Goal: Task Accomplishment & Management: Manage account settings

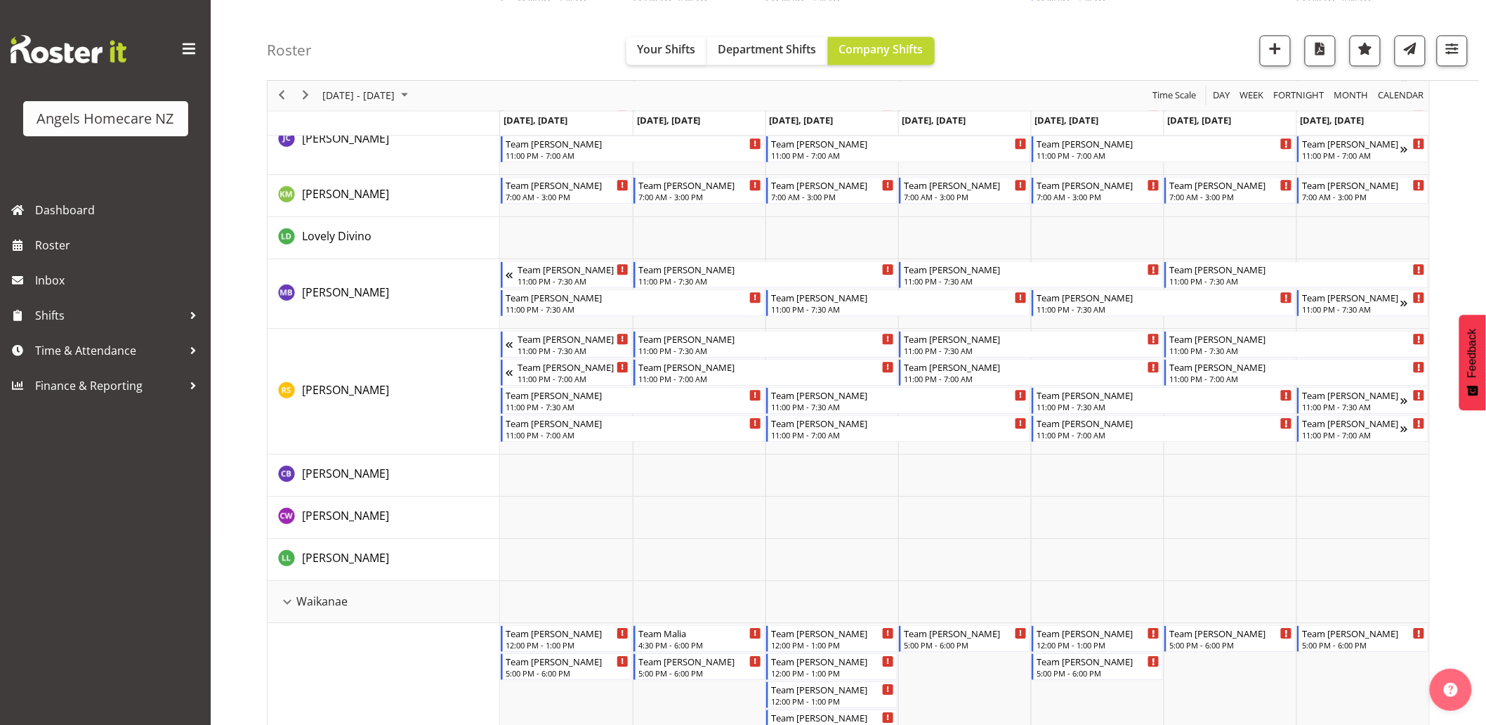
scroll to position [1326, 0]
click at [413, 93] on span "October 2025" at bounding box center [404, 96] width 17 height 18
click at [334, 228] on span "13" at bounding box center [337, 226] width 21 height 21
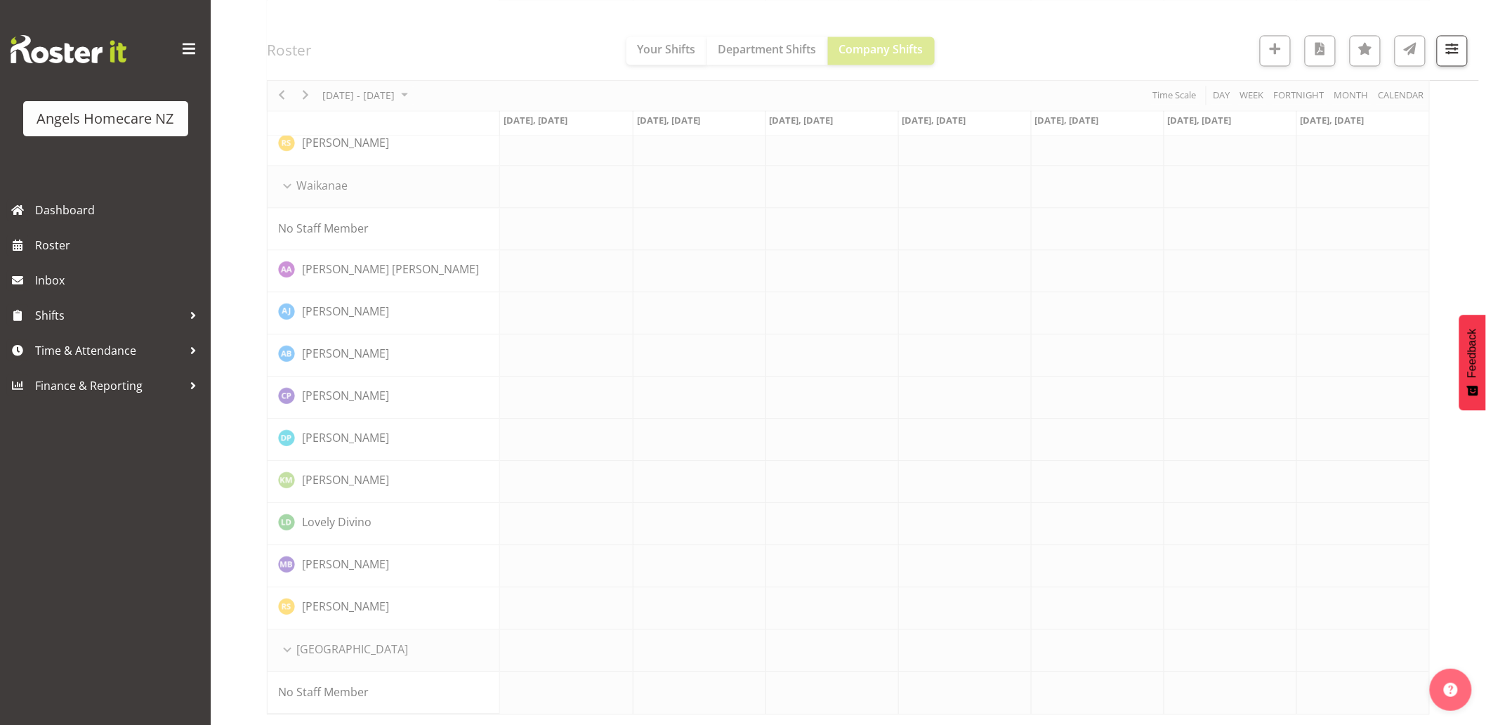
scroll to position [0, 0]
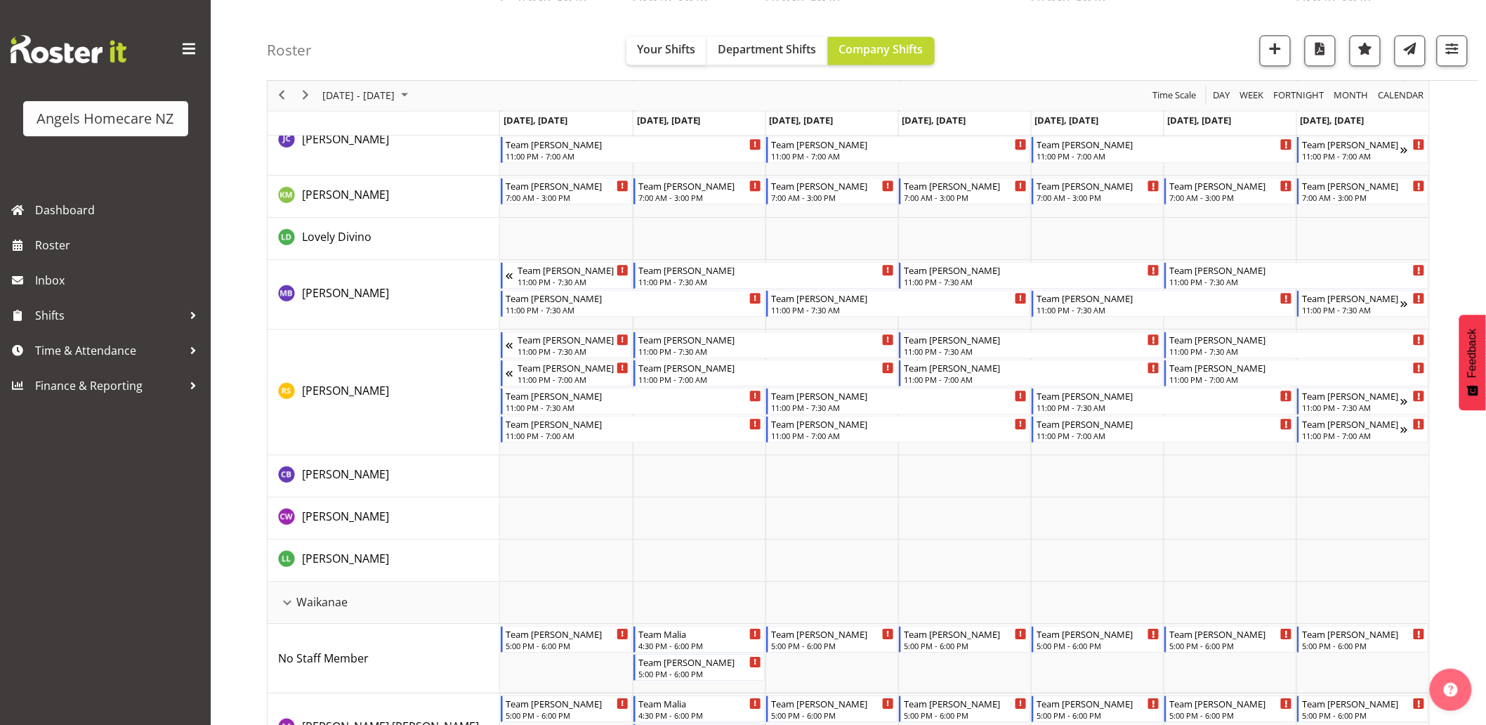
scroll to position [1326, 0]
click at [948, 466] on td "Timeline Week of October 13, 2025" at bounding box center [964, 475] width 133 height 42
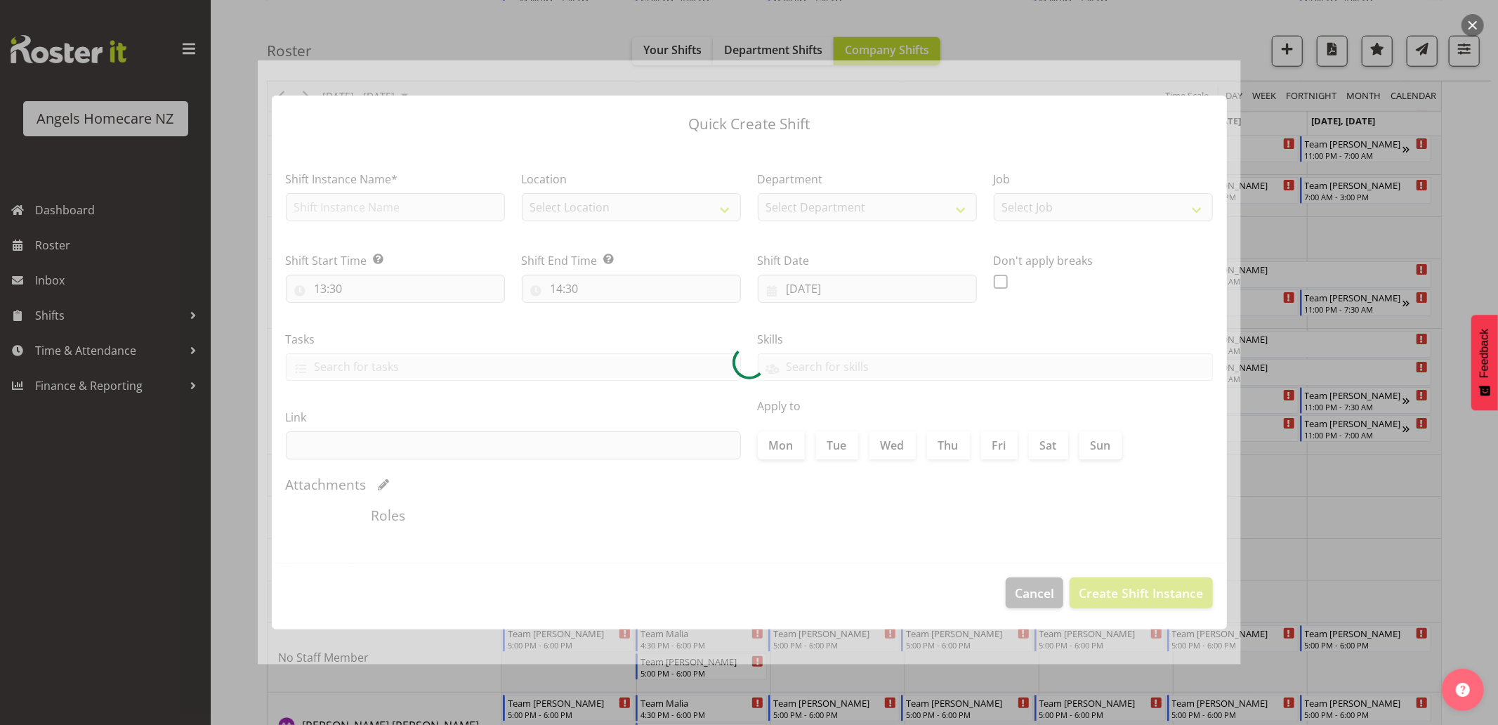
type input "[DATE]"
checkbox input "true"
click at [1472, 532] on div at bounding box center [749, 362] width 1498 height 725
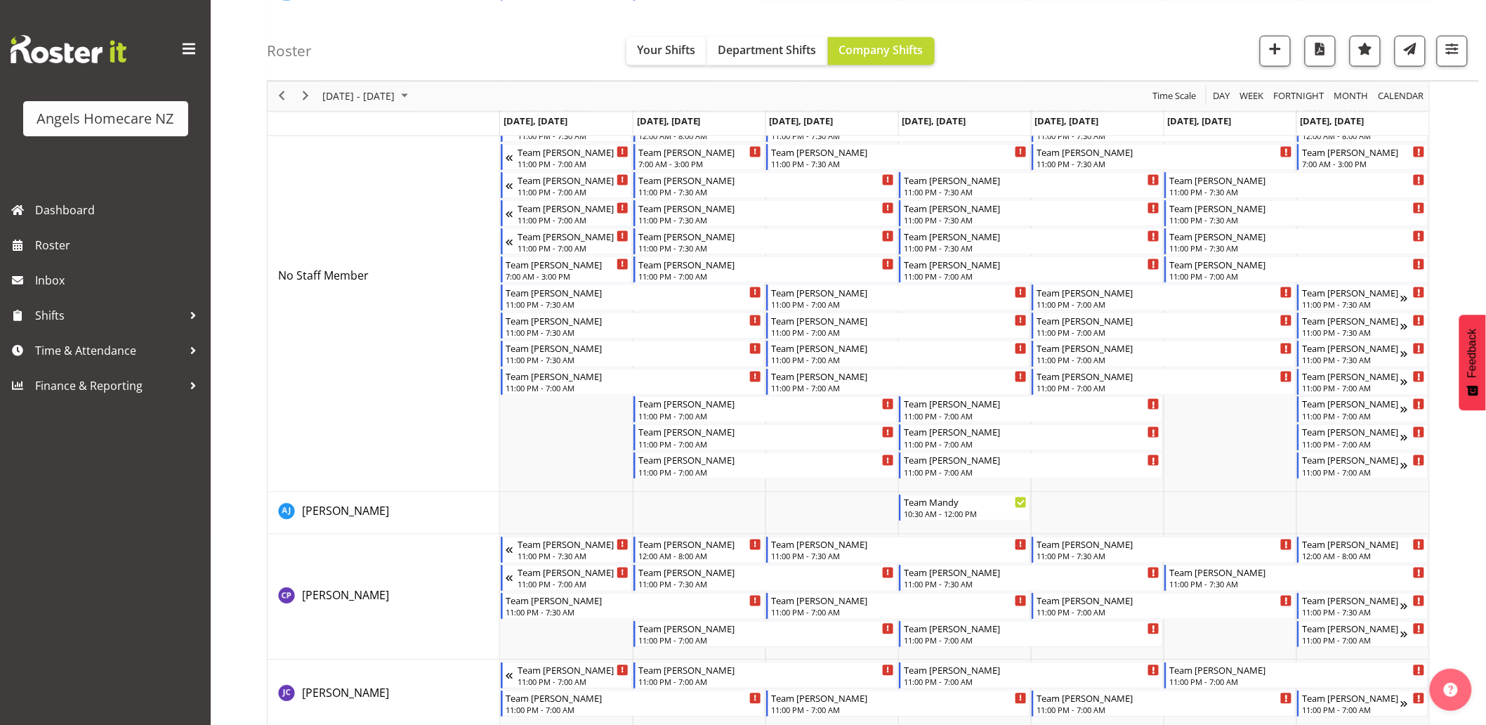
scroll to position [390, 0]
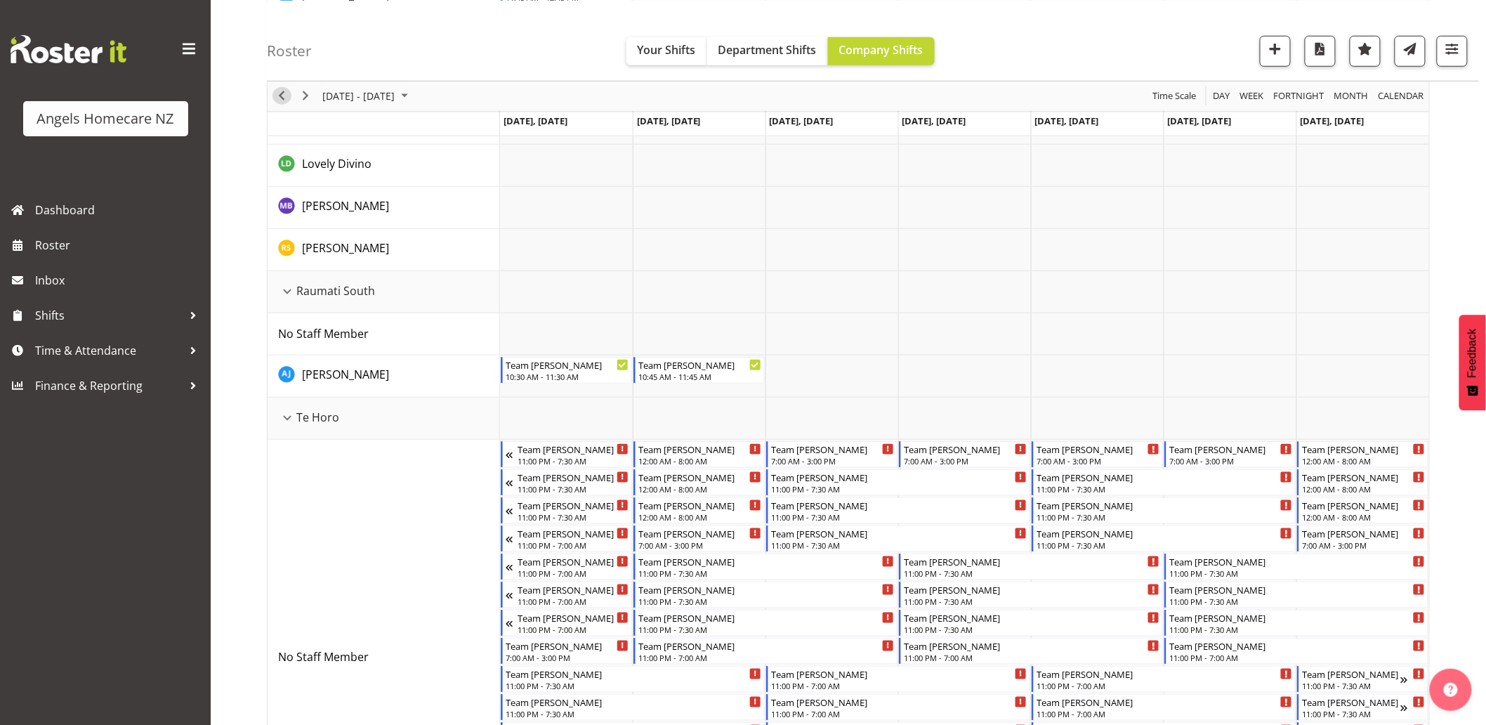
click at [284, 92] on span "Previous" at bounding box center [281, 96] width 17 height 18
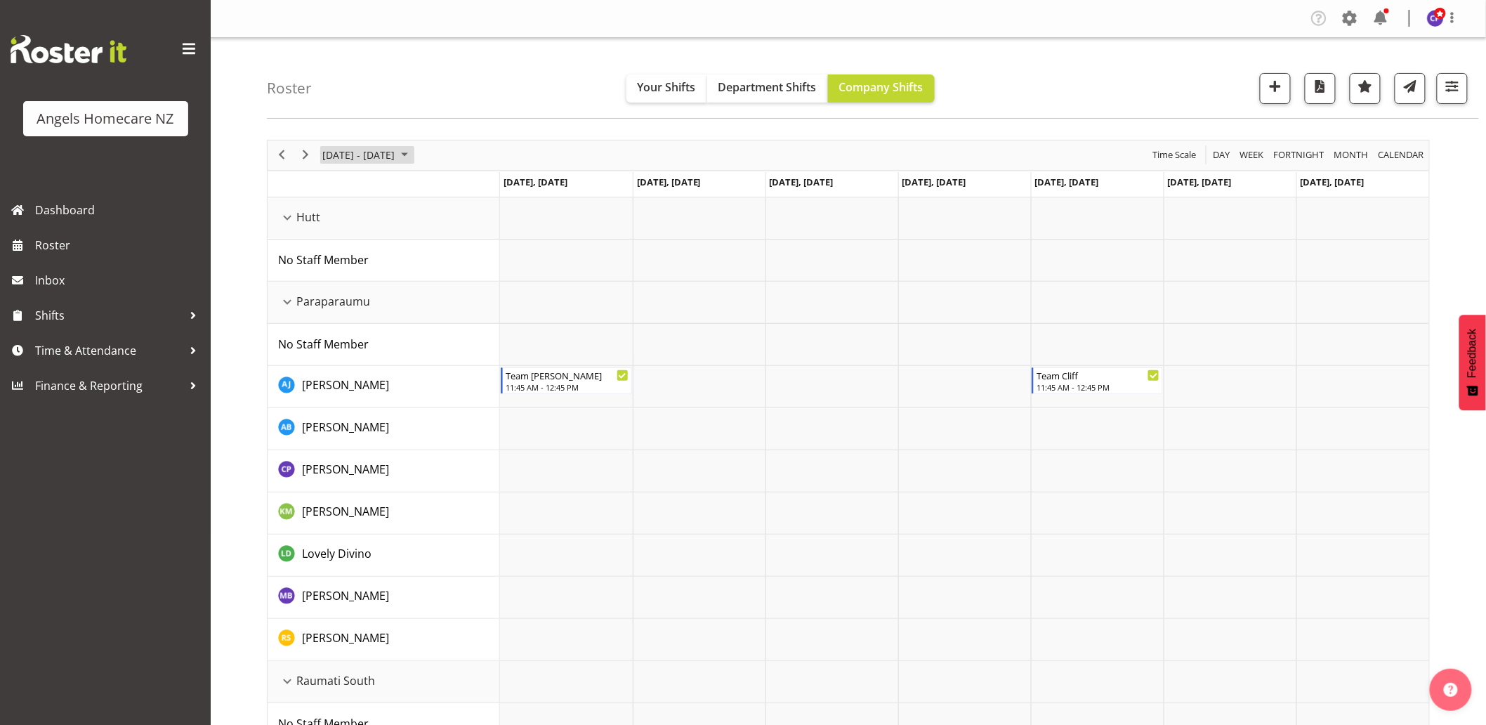
click at [413, 153] on span "October 2025" at bounding box center [404, 155] width 17 height 18
click at [438, 187] on span "previous month" at bounding box center [445, 190] width 25 height 25
click at [337, 334] on span "29" at bounding box center [337, 334] width 21 height 21
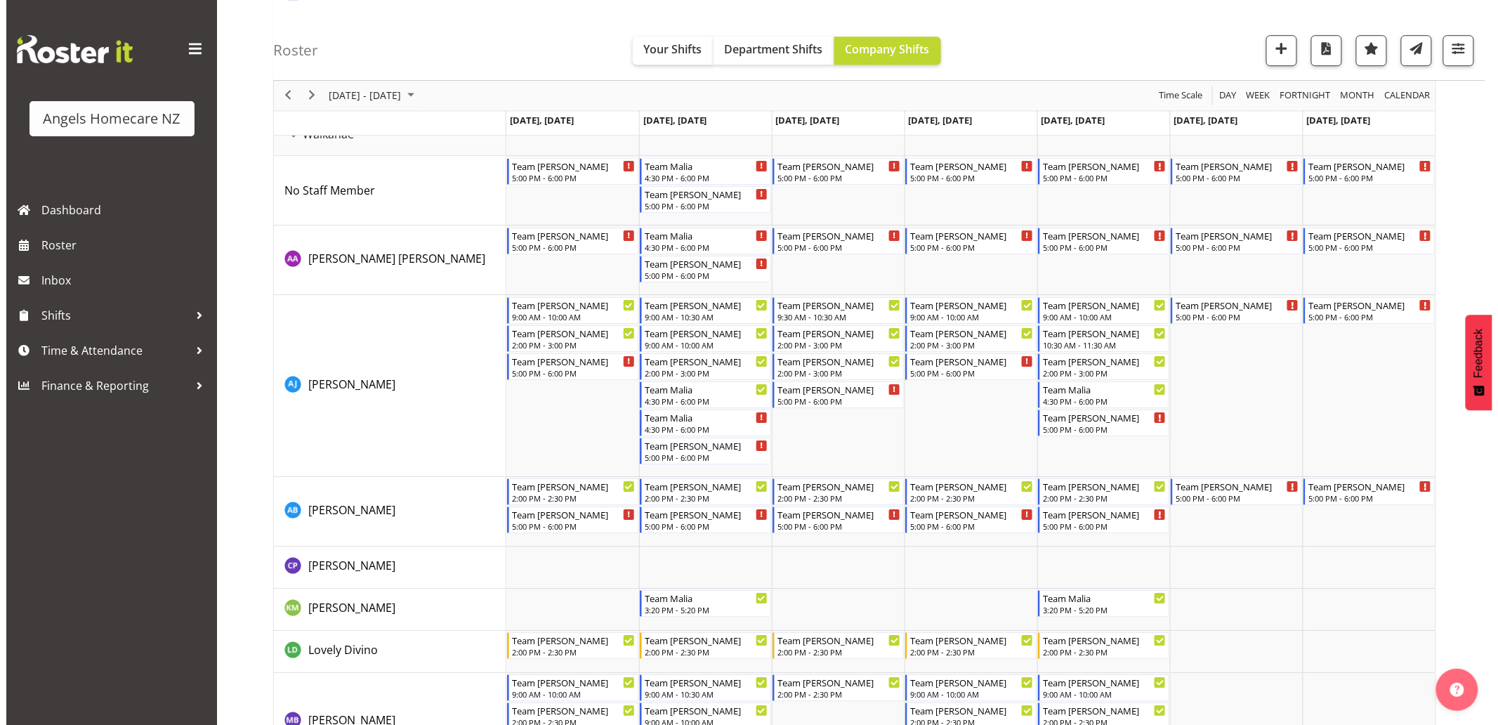
scroll to position [1795, 0]
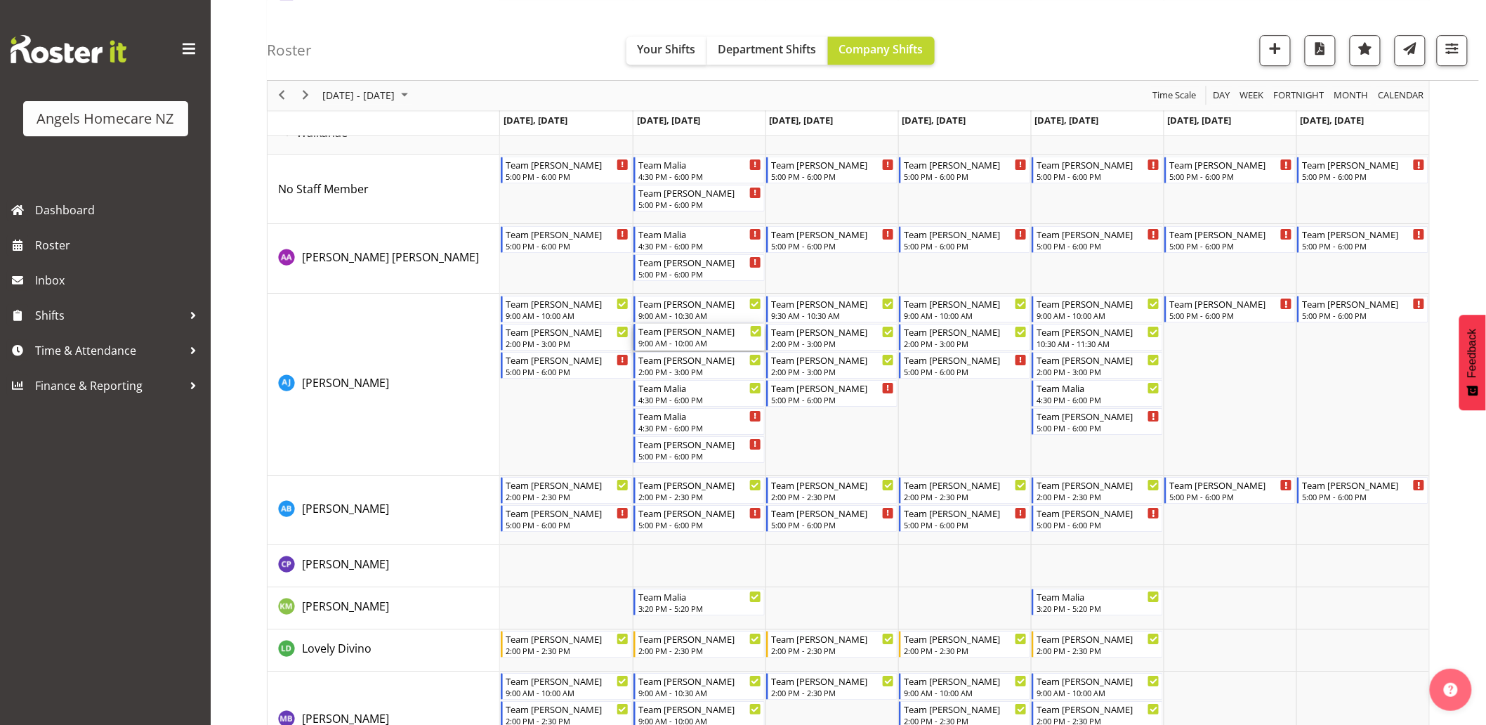
click at [674, 341] on div "9:00 AM - 10:00 AM" at bounding box center [701, 342] width 124 height 11
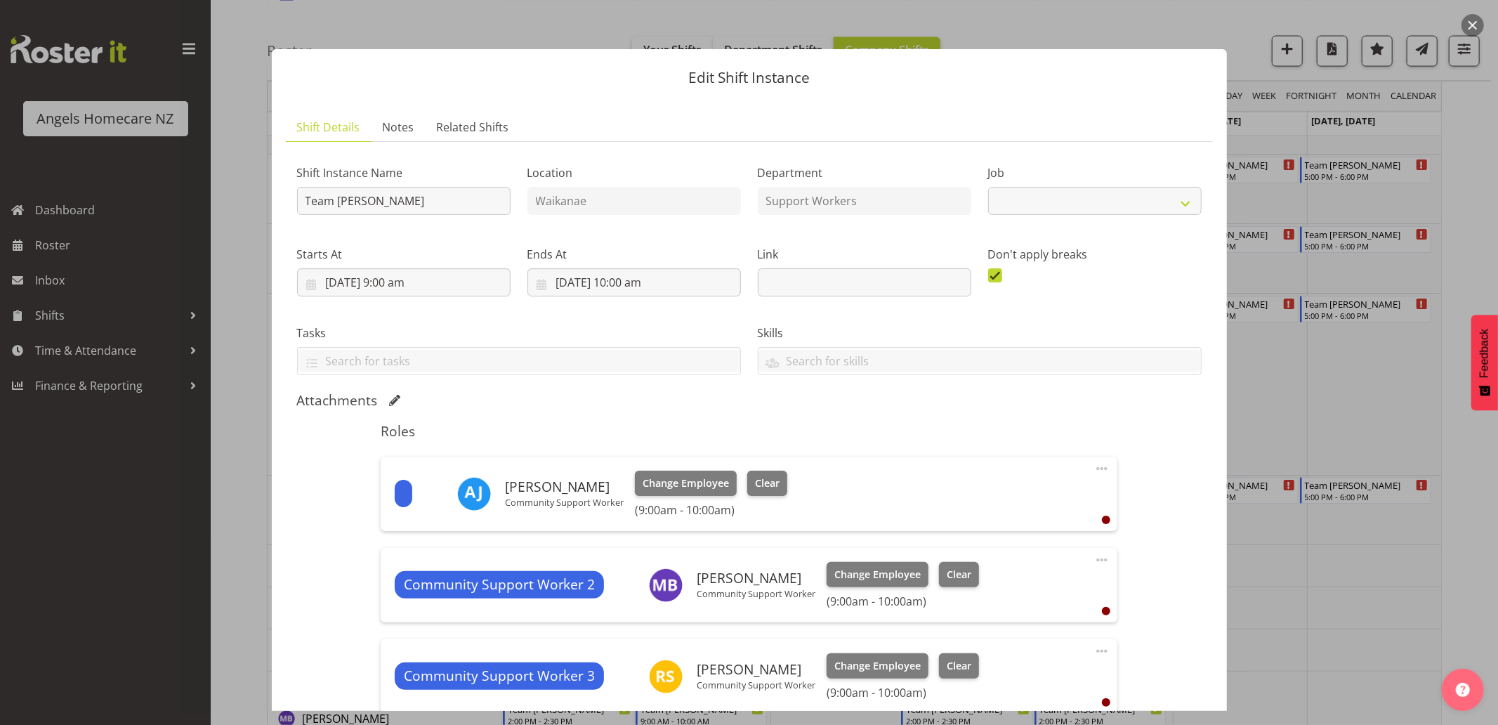
select select "10686"
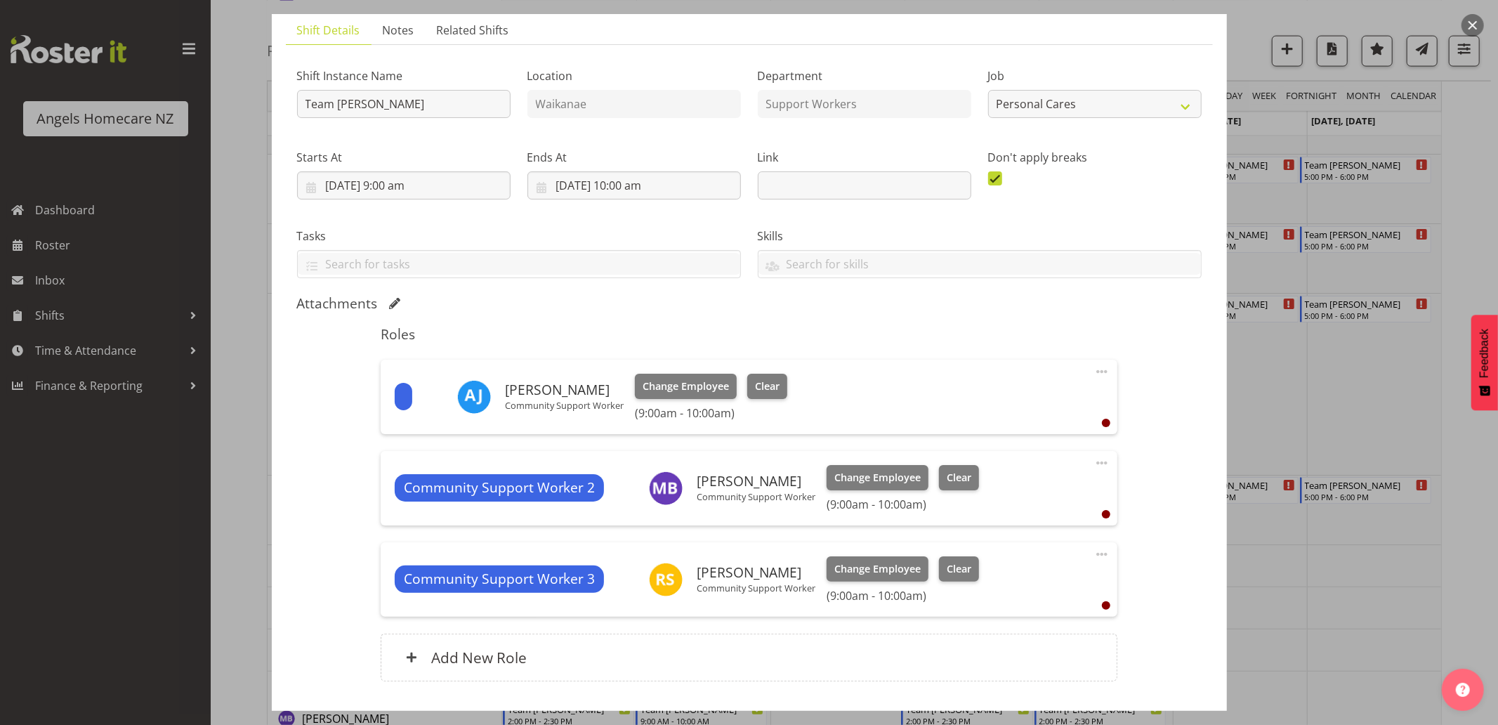
scroll to position [192, 0]
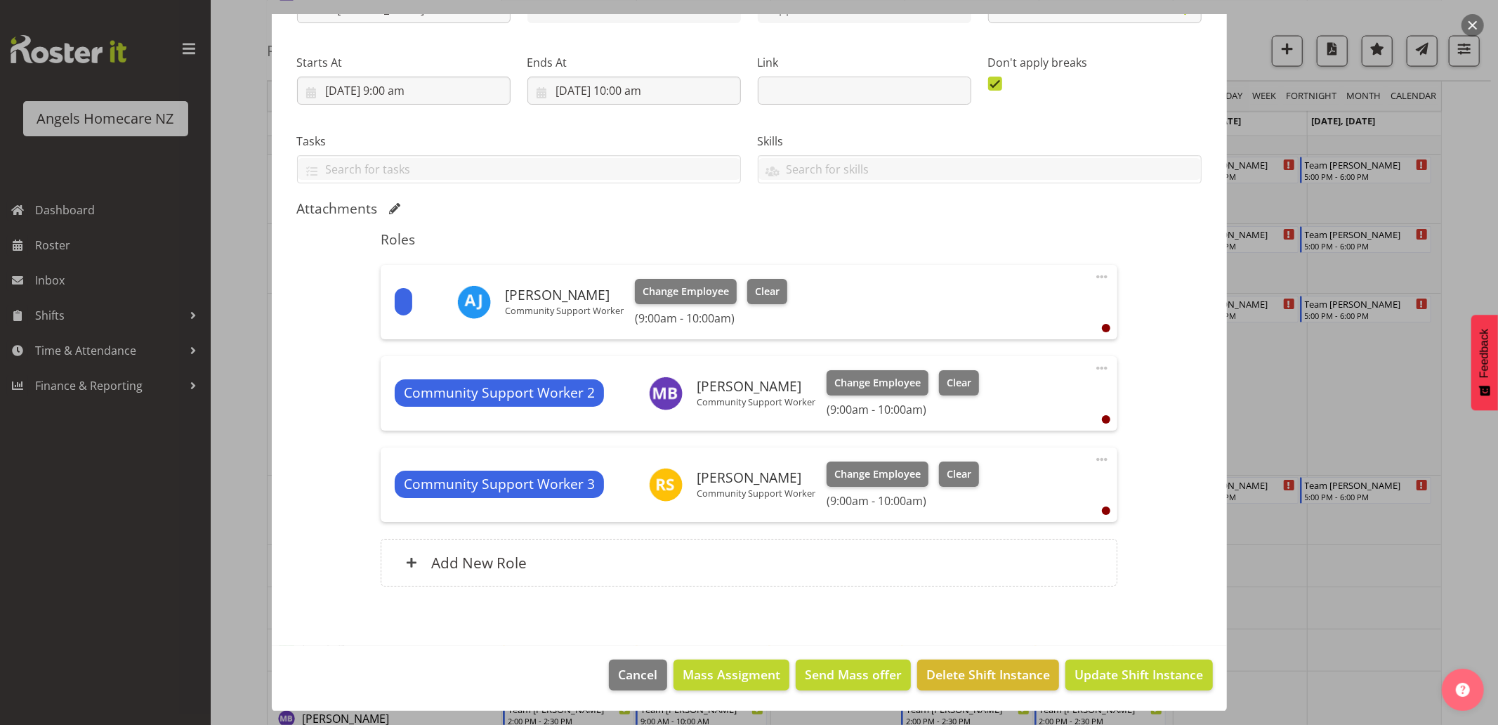
click at [1094, 276] on span at bounding box center [1102, 276] width 17 height 17
click at [1019, 361] on link "Delete" at bounding box center [1043, 358] width 135 height 25
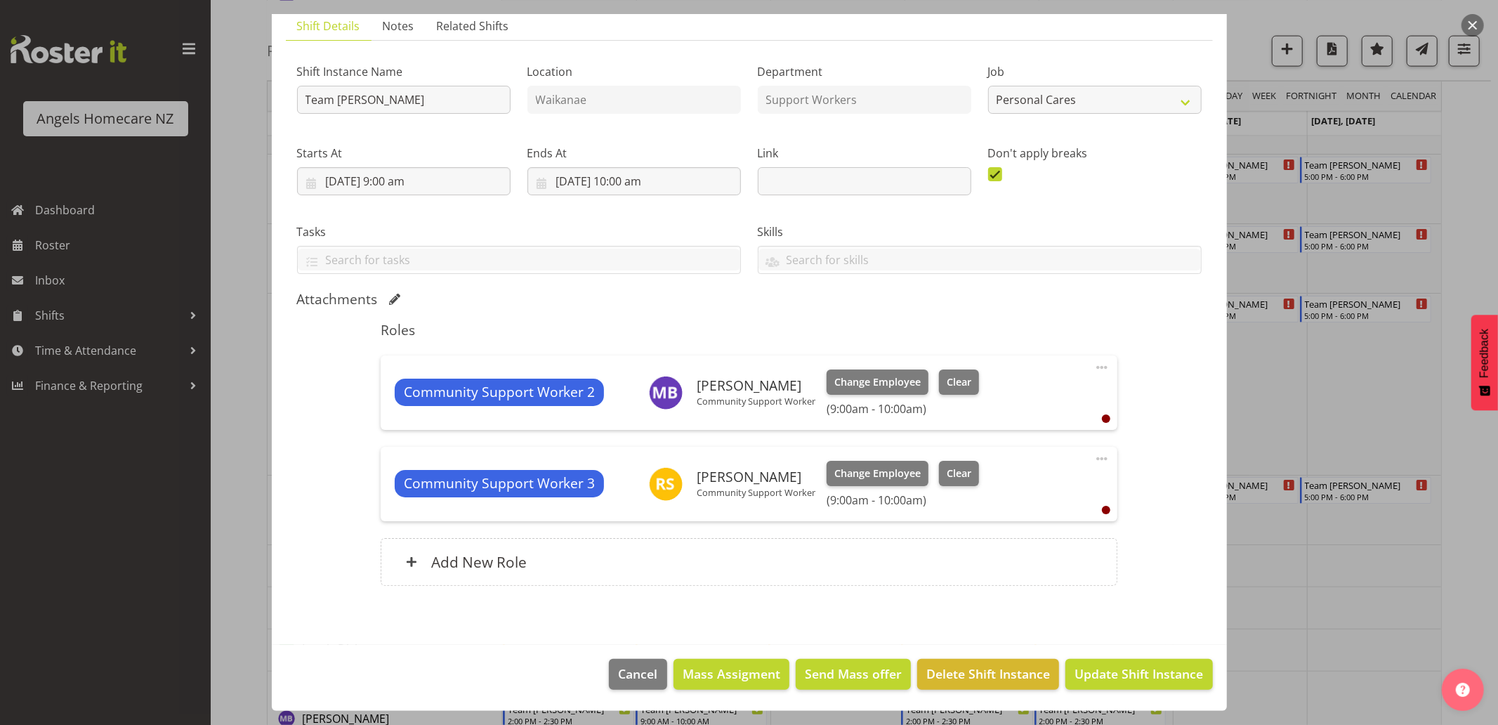
scroll to position [100, 0]
click at [1108, 678] on span "Update Shift Instance" at bounding box center [1139, 674] width 129 height 18
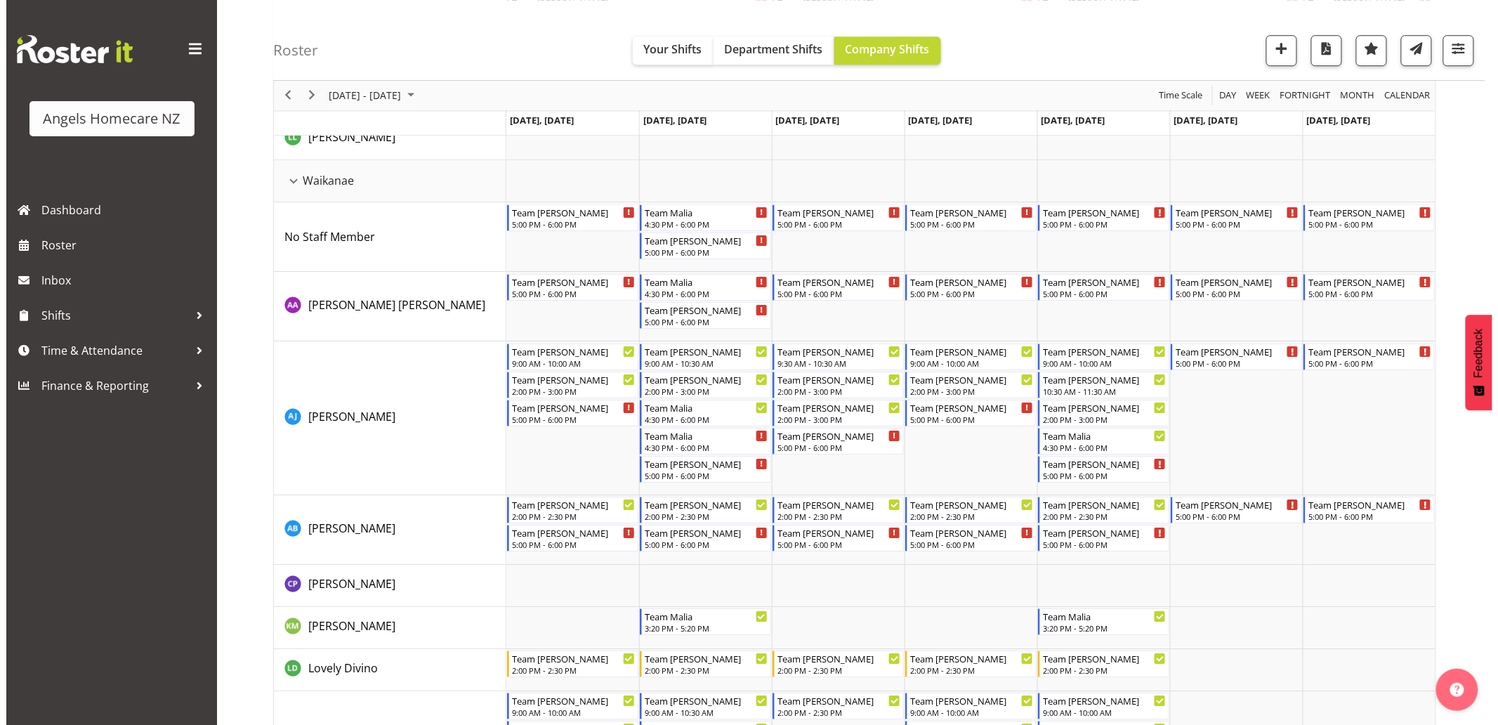
scroll to position [1795, 0]
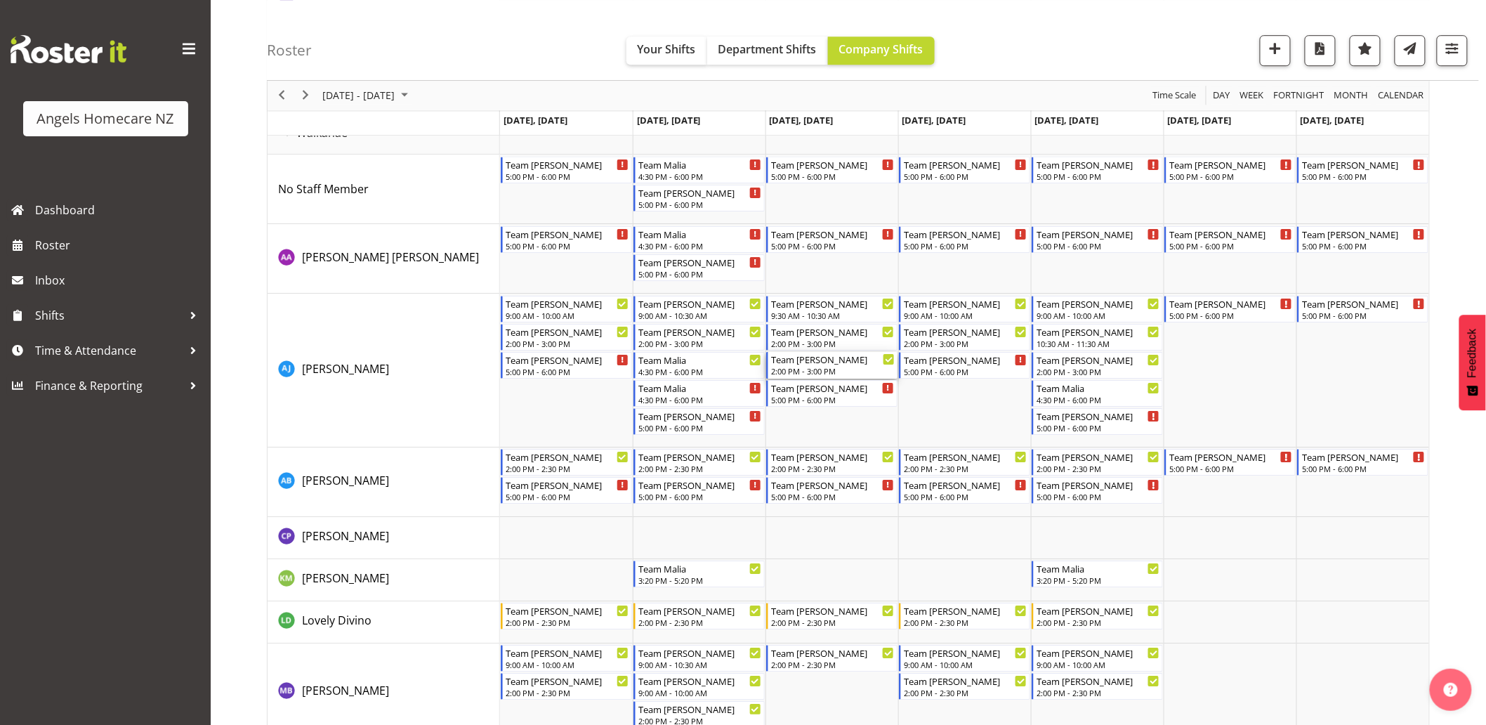
click at [817, 365] on div "Team [PERSON_NAME] 2:00 PM - 3:00 PM" at bounding box center [833, 365] width 124 height 27
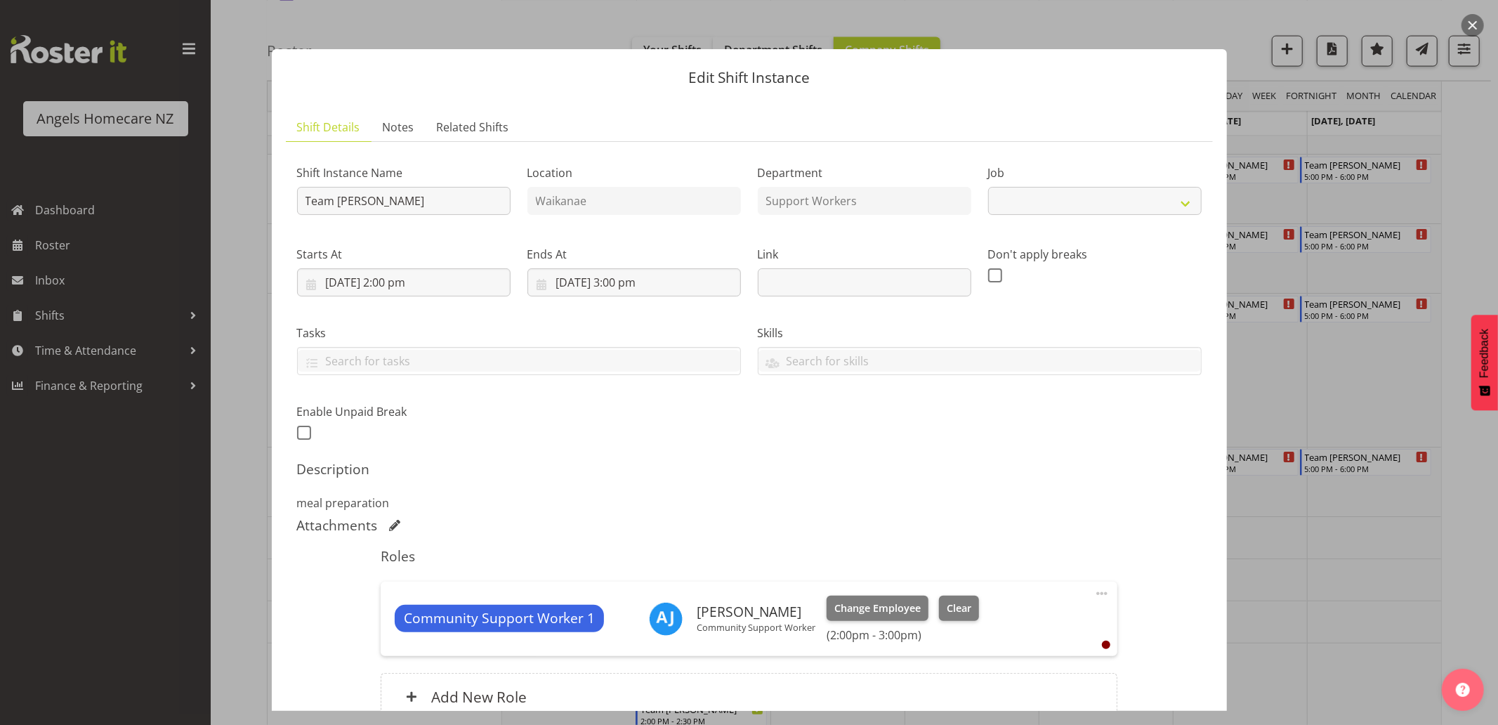
select select "10686"
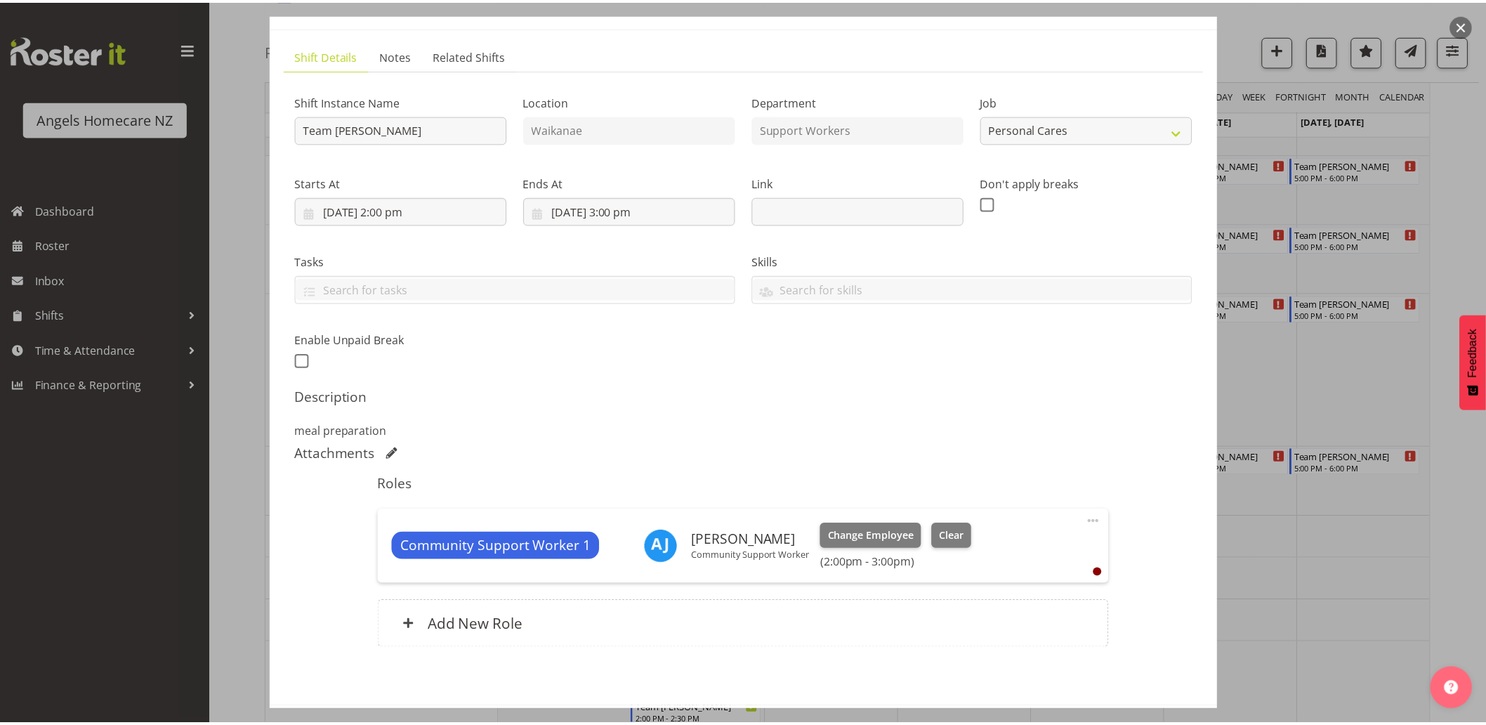
scroll to position [135, 0]
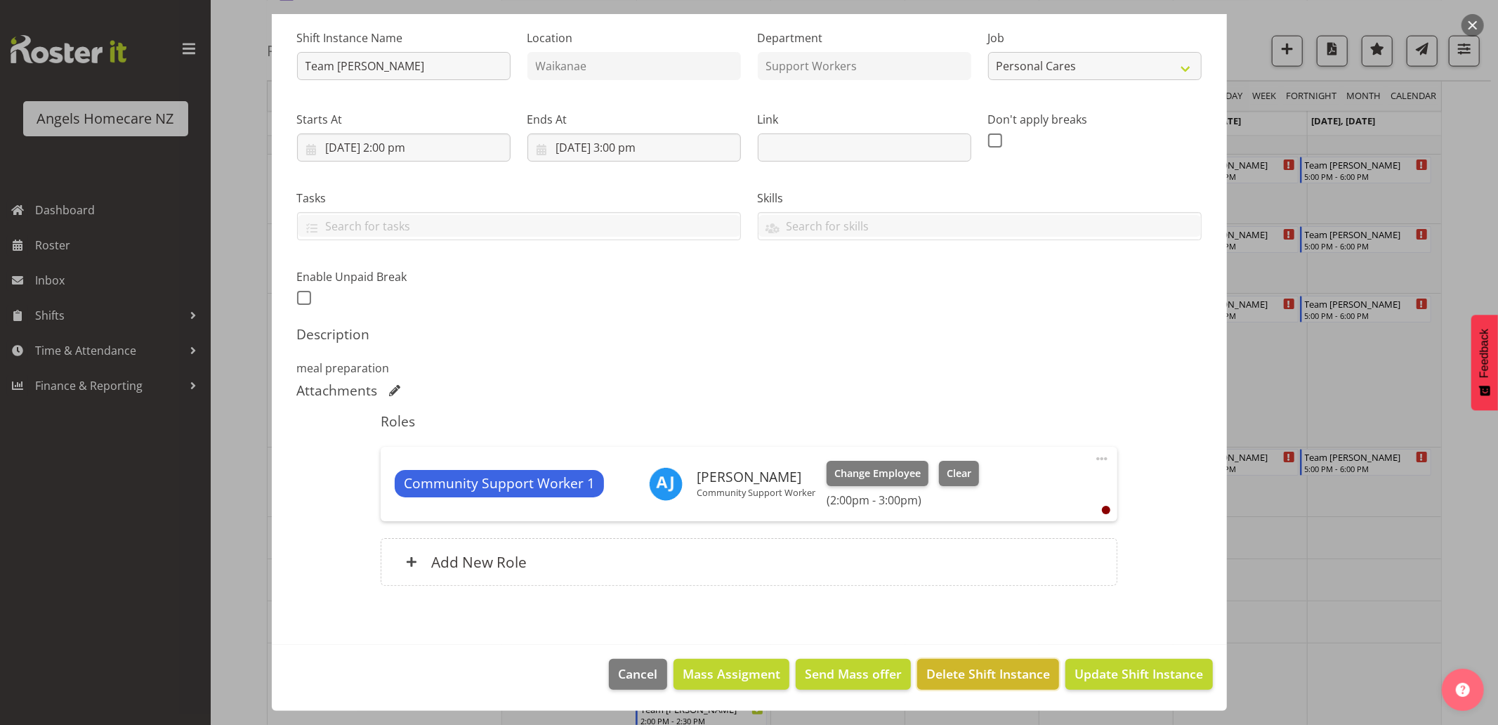
click at [1020, 674] on span "Delete Shift Instance" at bounding box center [989, 674] width 124 height 18
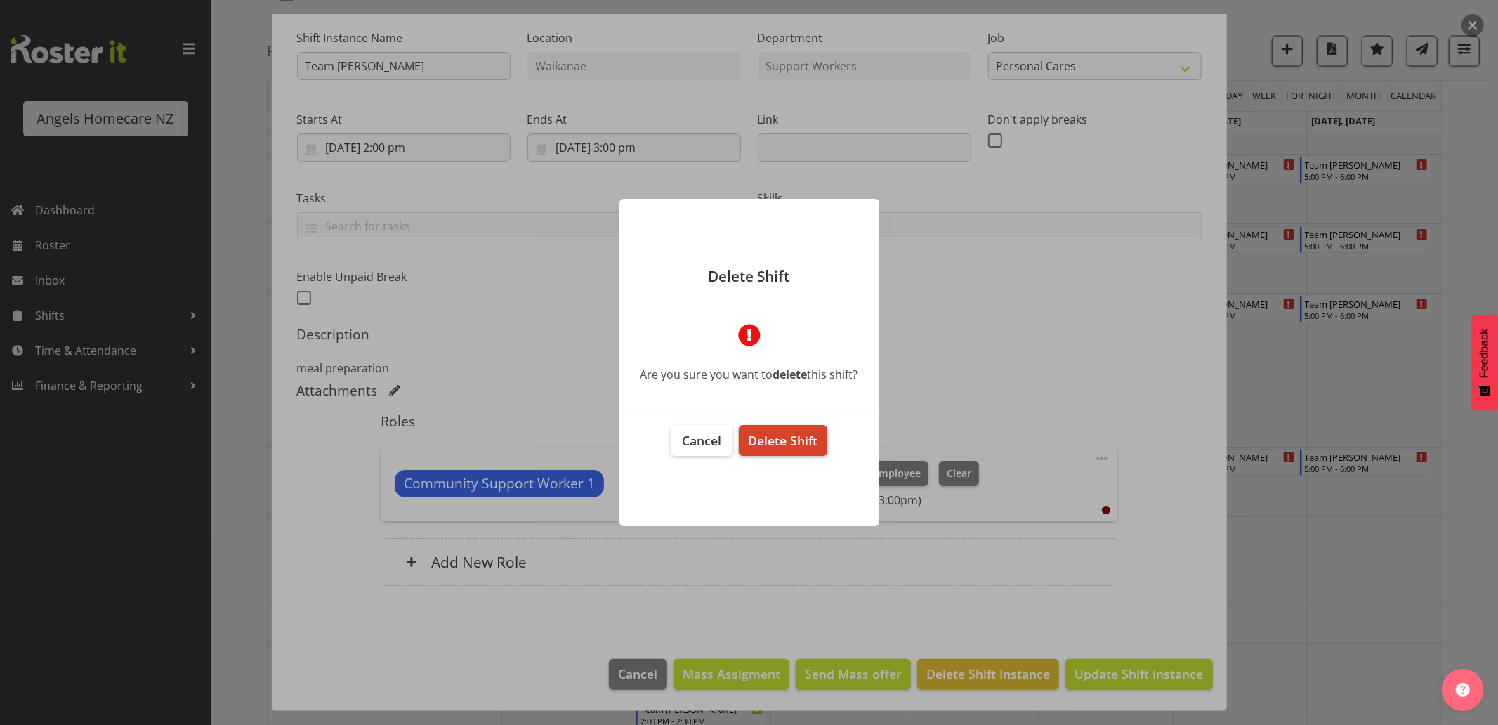
click at [813, 438] on span "Delete Shift" at bounding box center [783, 440] width 70 height 17
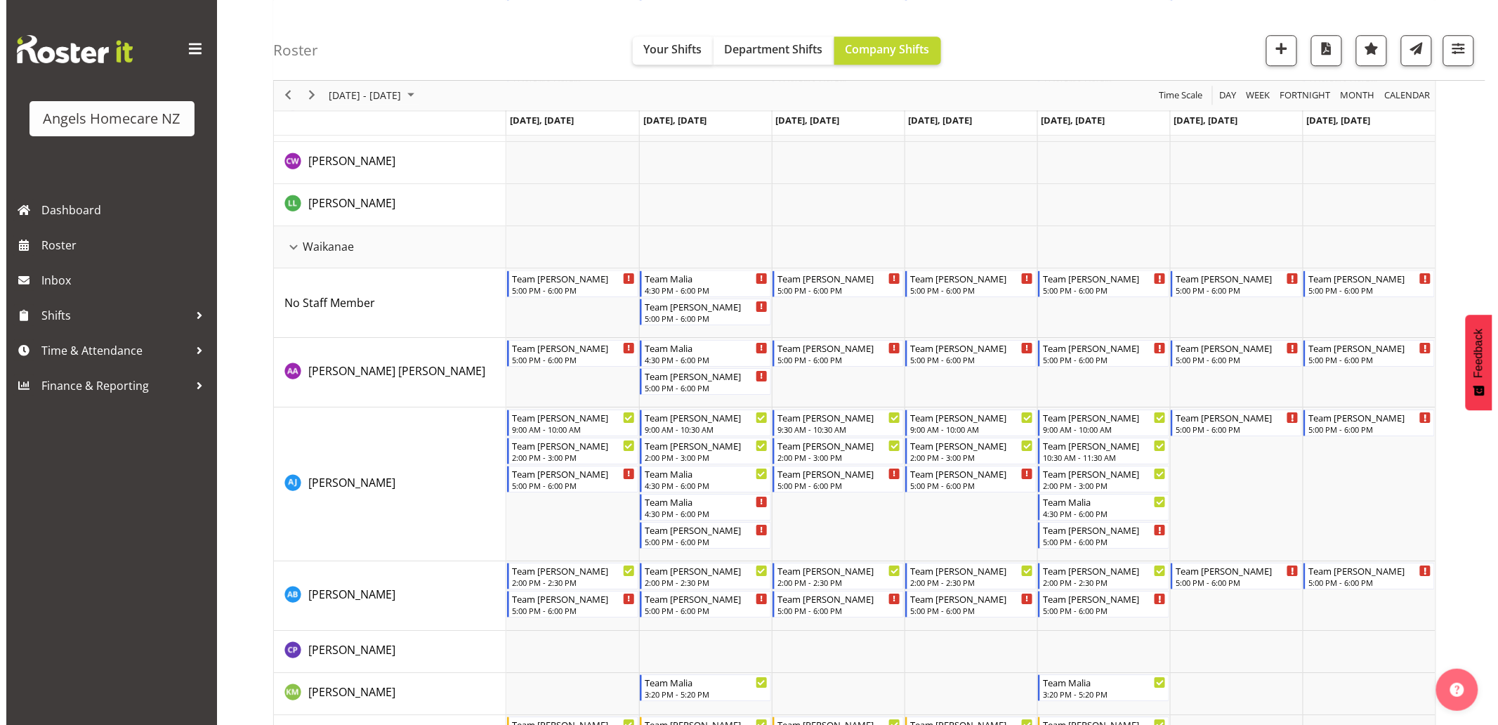
scroll to position [1717, 0]
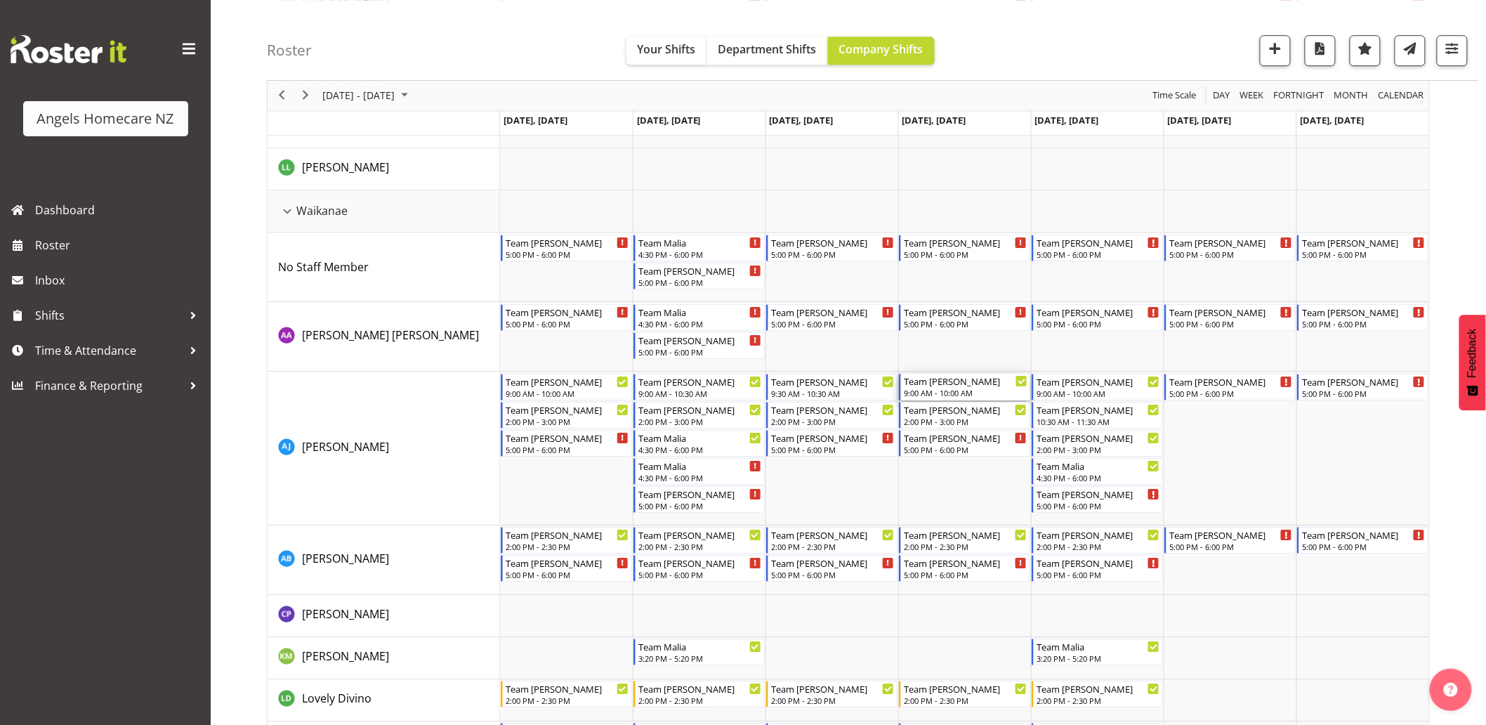
click at [953, 388] on div "9:00 AM - 10:00 AM" at bounding box center [966, 392] width 124 height 11
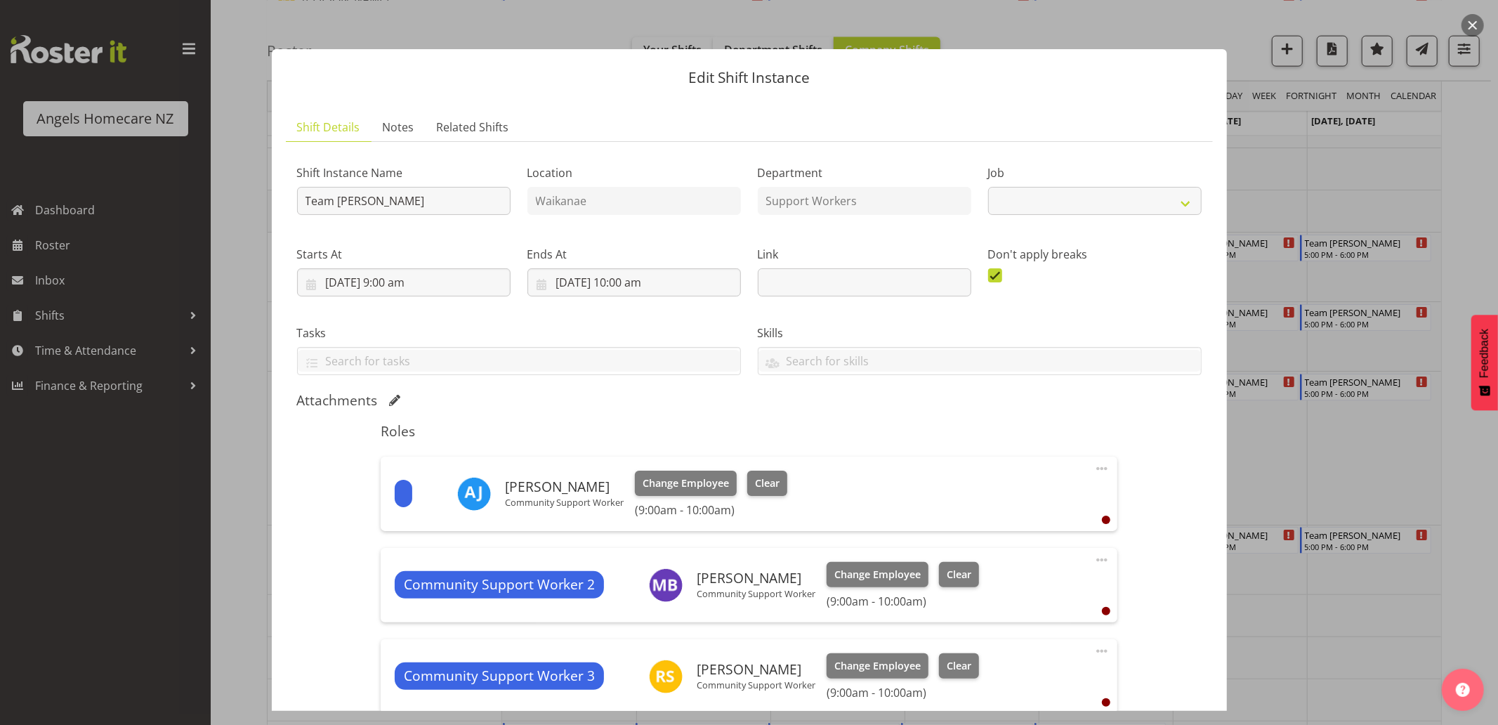
select select "10686"
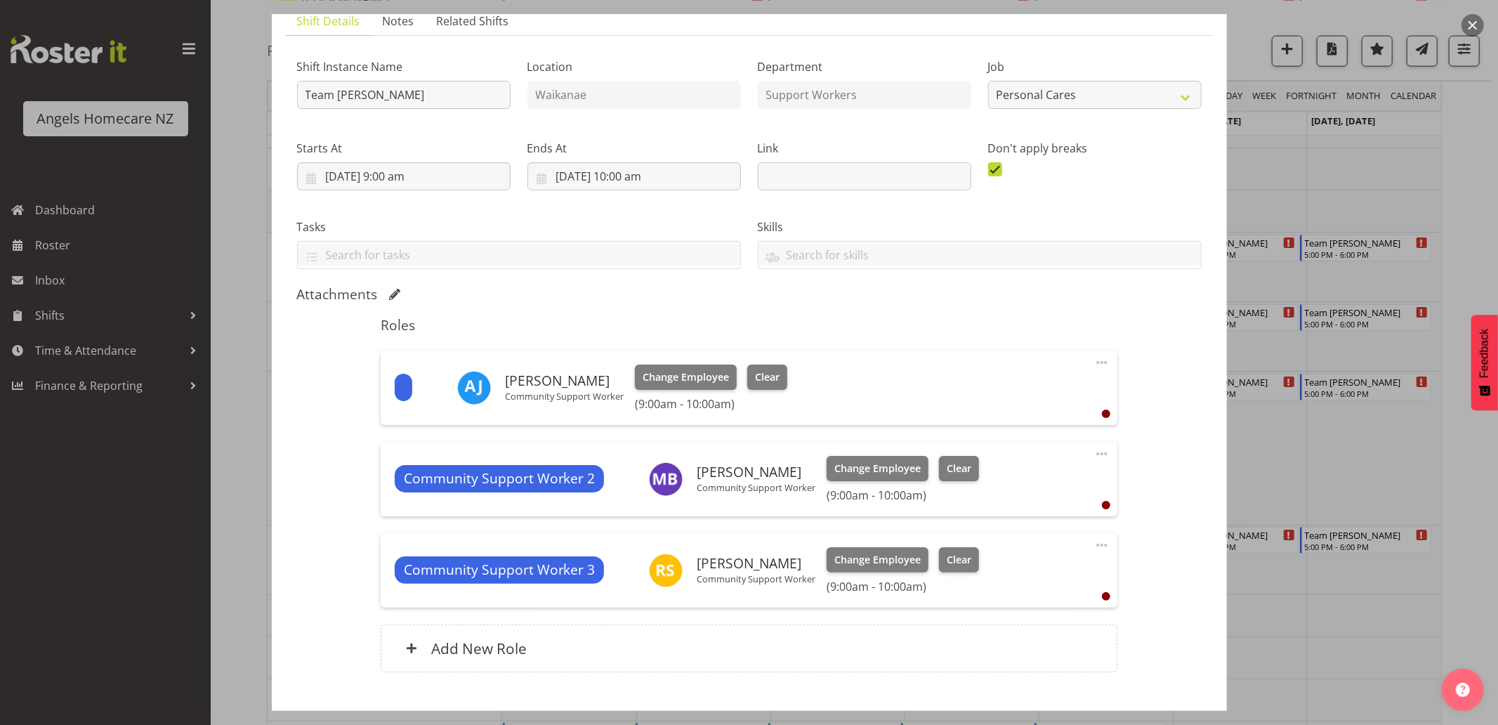
scroll to position [192, 0]
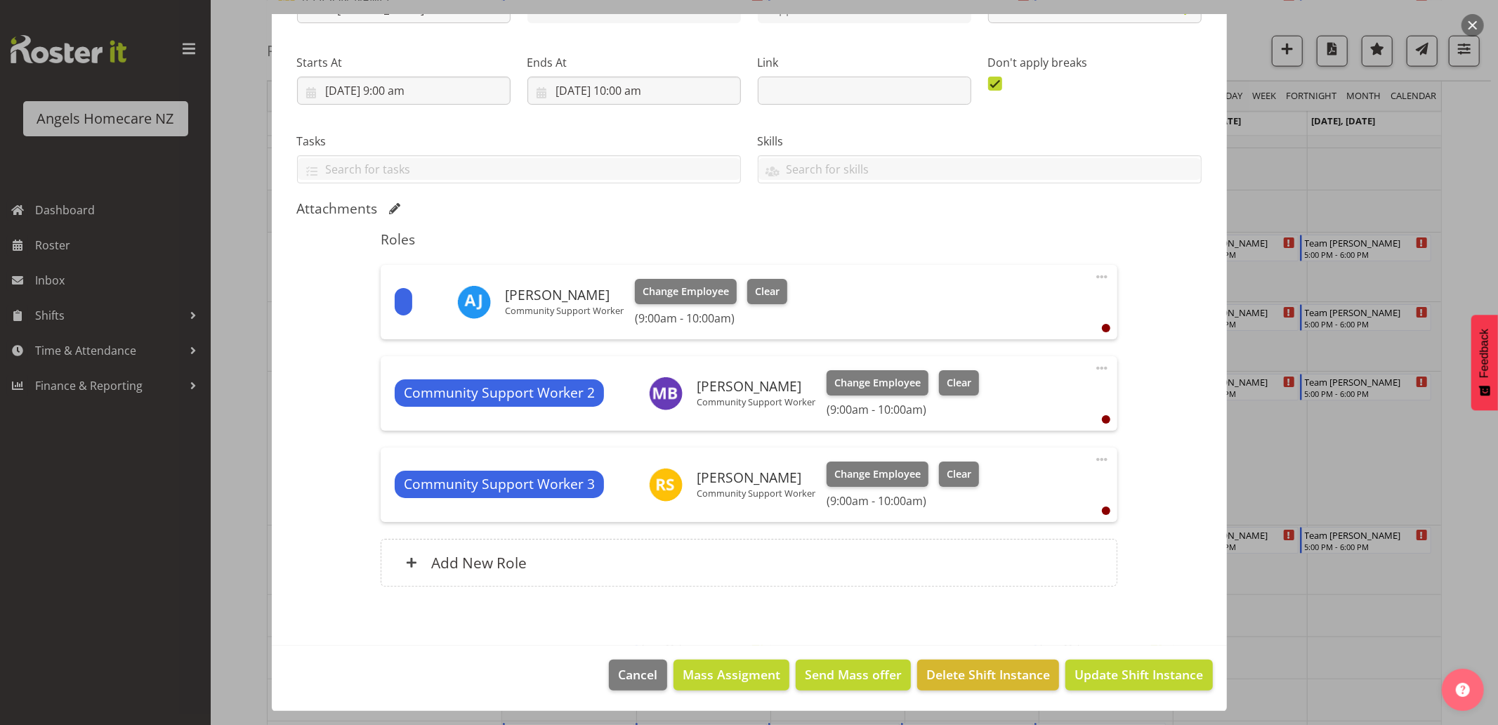
click at [1094, 275] on span at bounding box center [1102, 276] width 17 height 17
click at [1019, 355] on link "Delete" at bounding box center [1043, 358] width 135 height 25
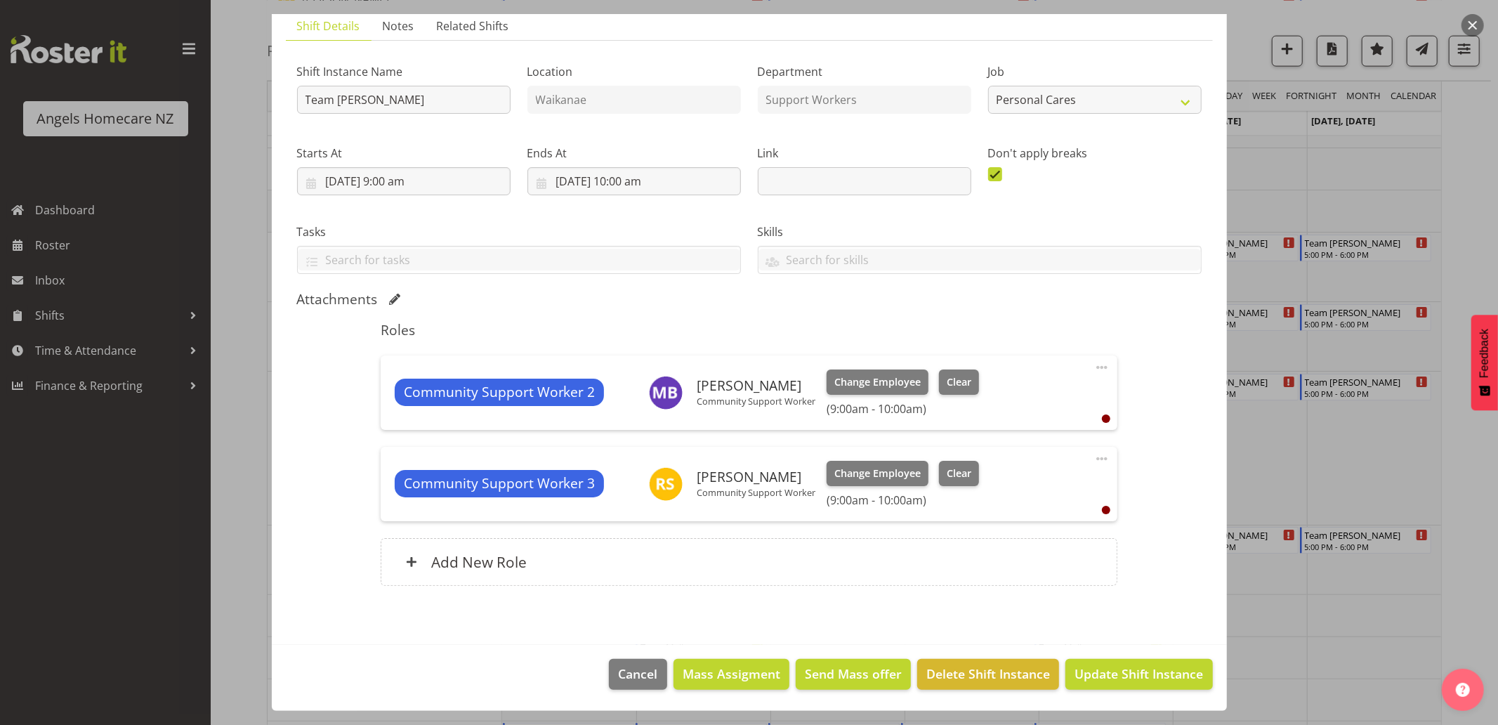
scroll to position [100, 0]
click at [1087, 676] on span "Update Shift Instance" at bounding box center [1139, 674] width 129 height 18
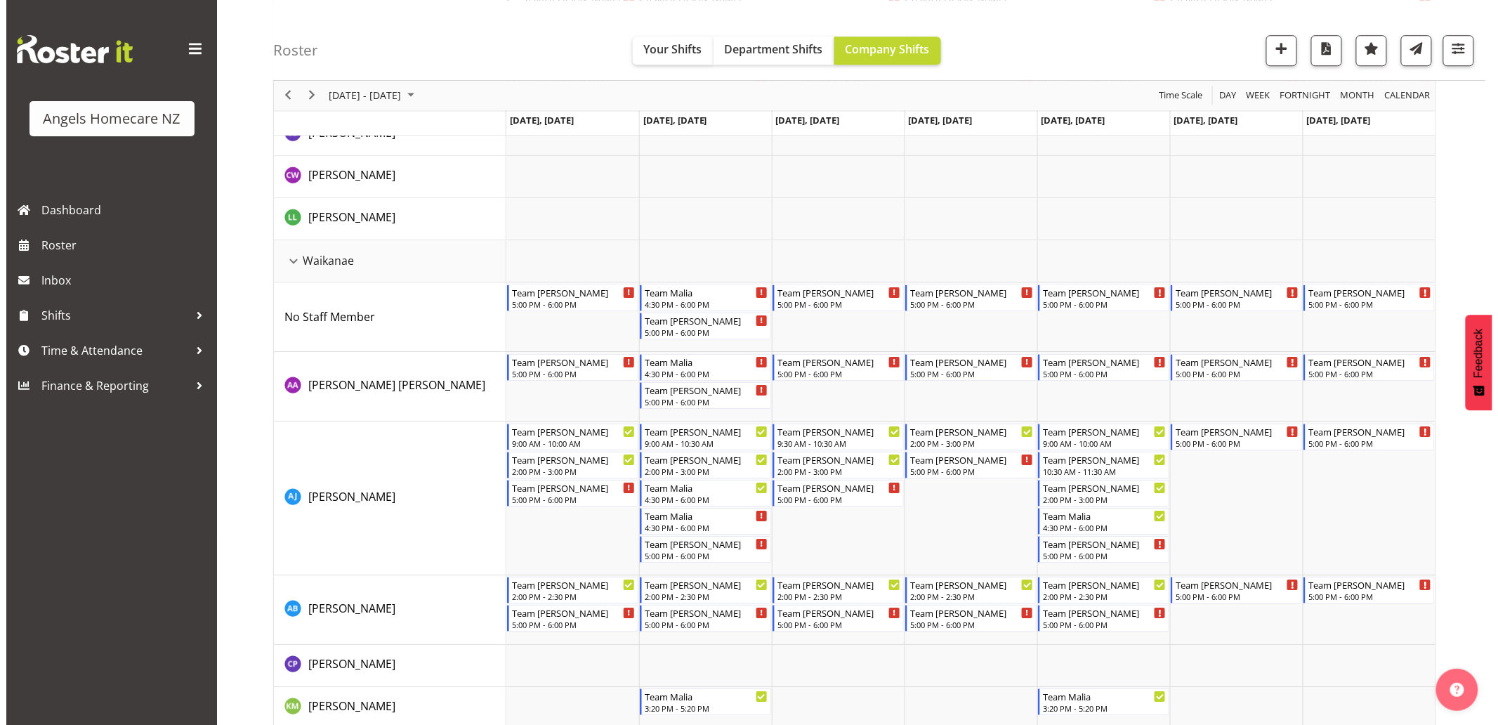
scroll to position [1656, 0]
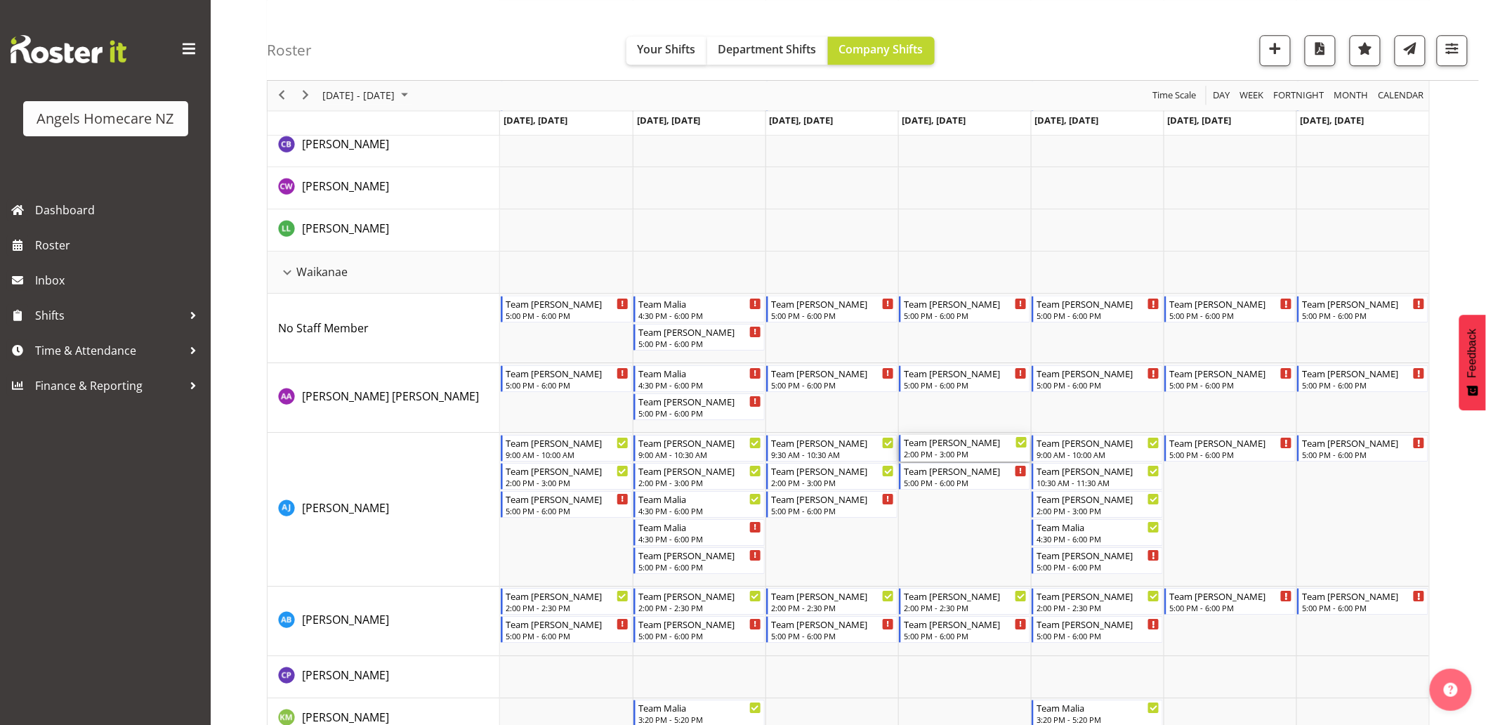
click at [956, 445] on div "Team [PERSON_NAME]" at bounding box center [966, 442] width 124 height 14
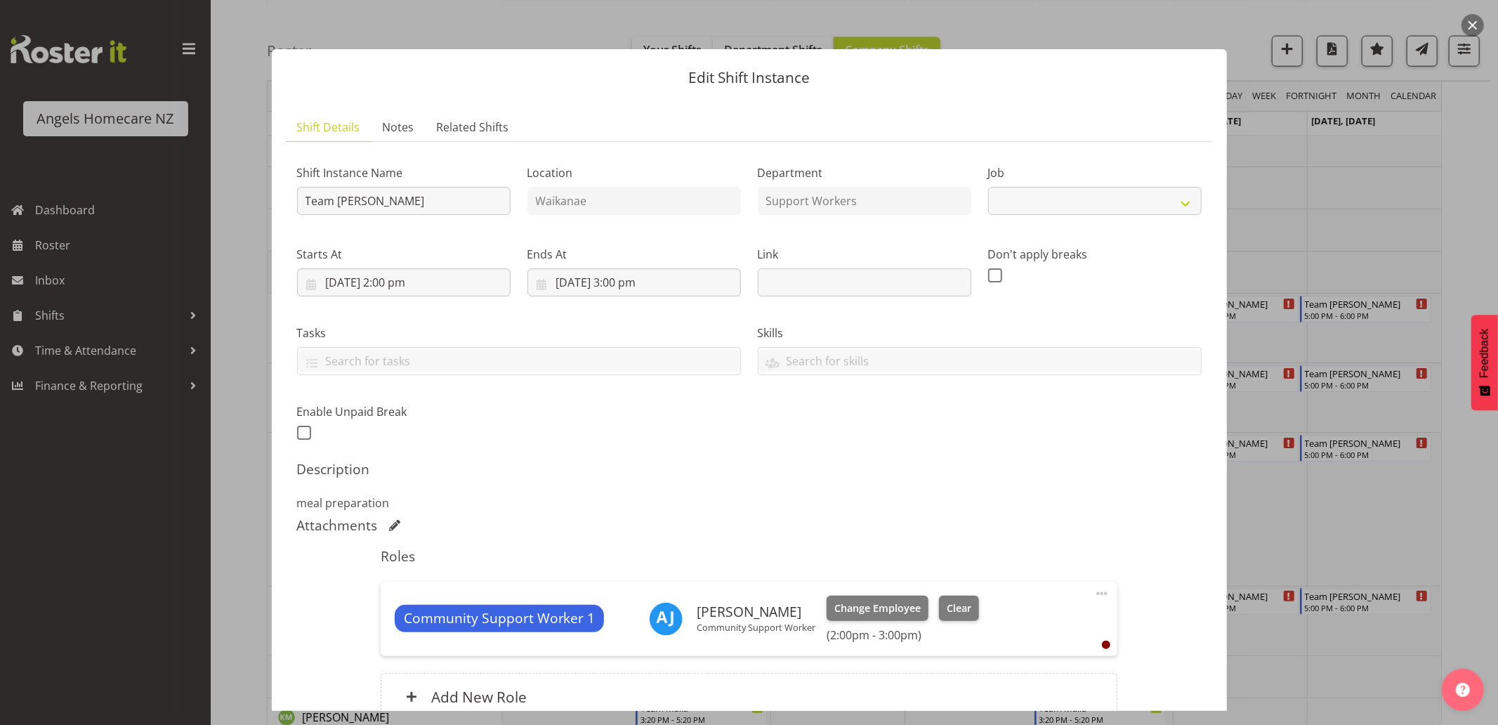
select select "10686"
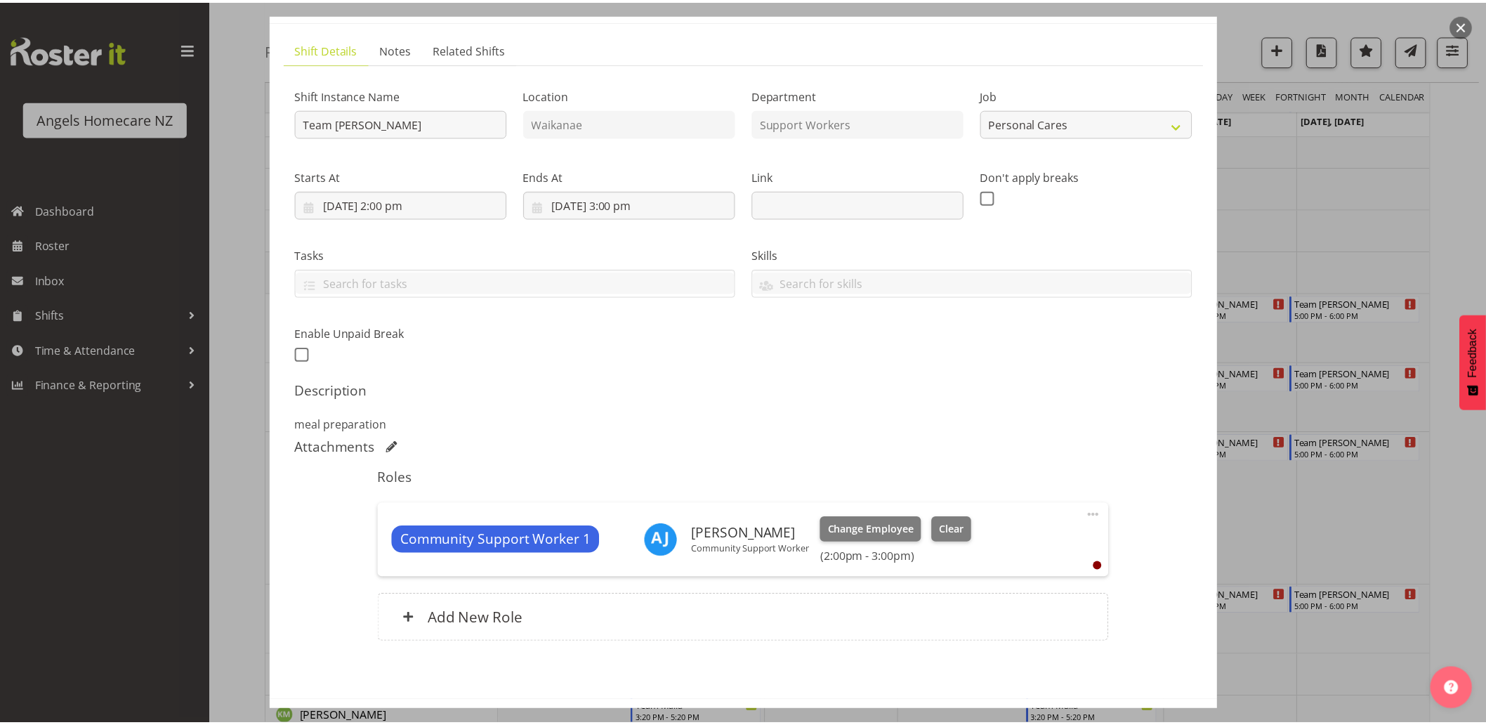
scroll to position [0, 0]
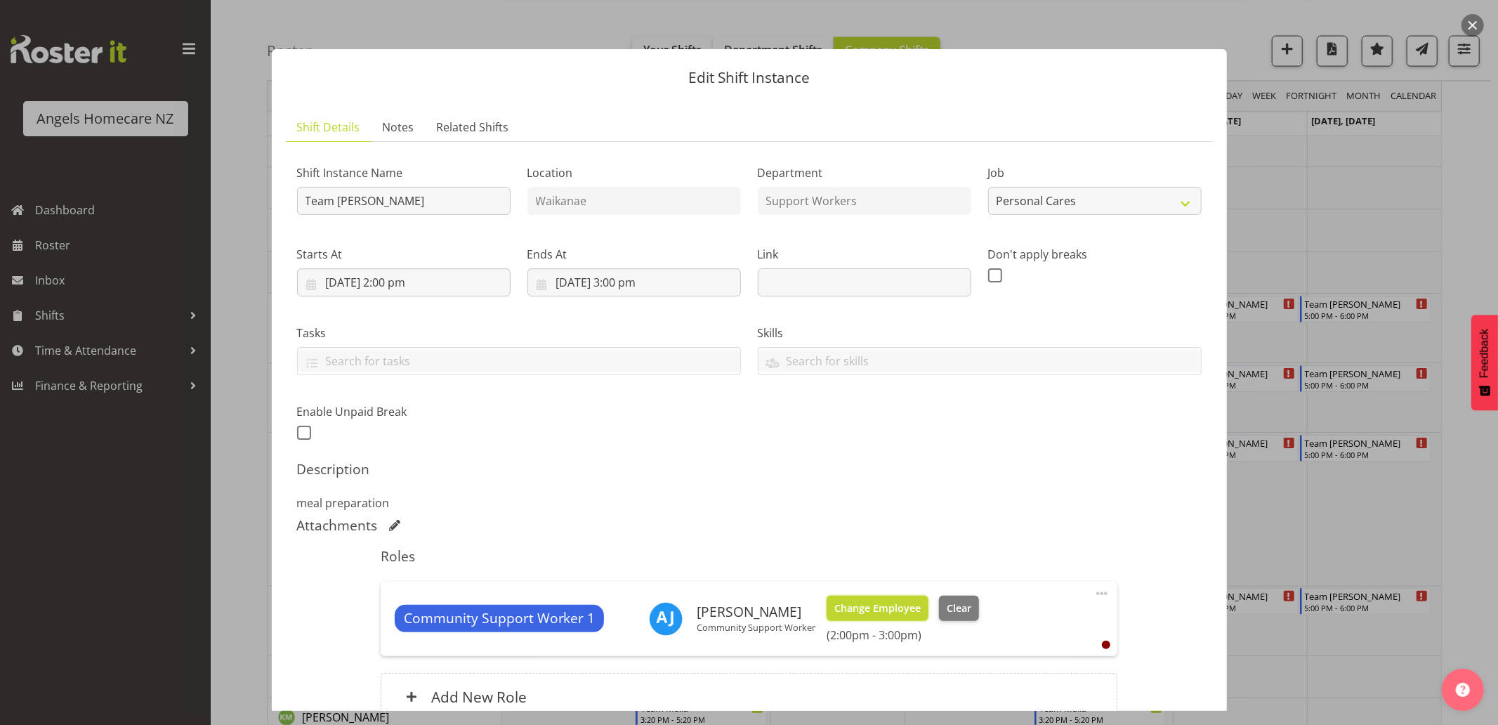
click at [910, 606] on span "Change Employee" at bounding box center [877, 608] width 86 height 15
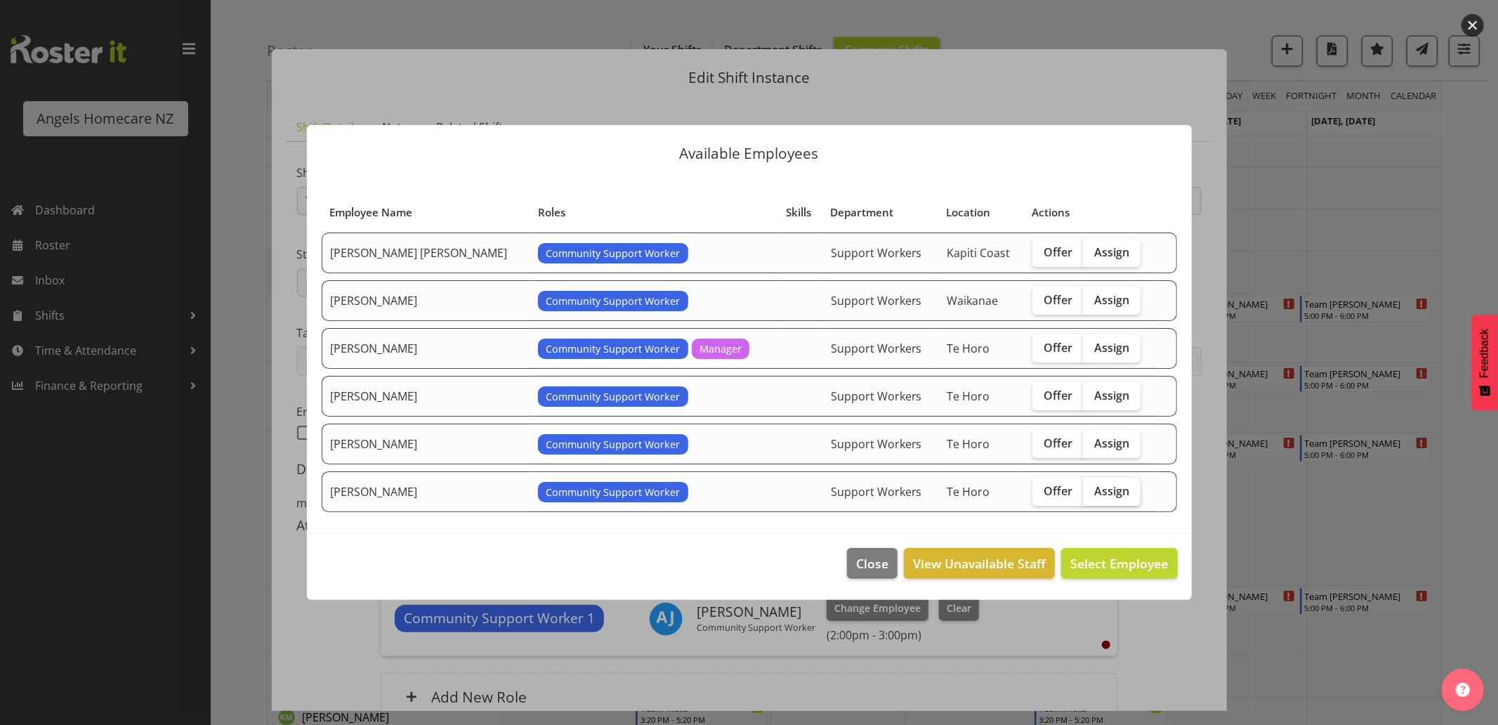
click at [1094, 492] on span "Assign" at bounding box center [1111, 491] width 35 height 14
click at [1085, 492] on input "Assign" at bounding box center [1087, 490] width 9 height 9
checkbox input "true"
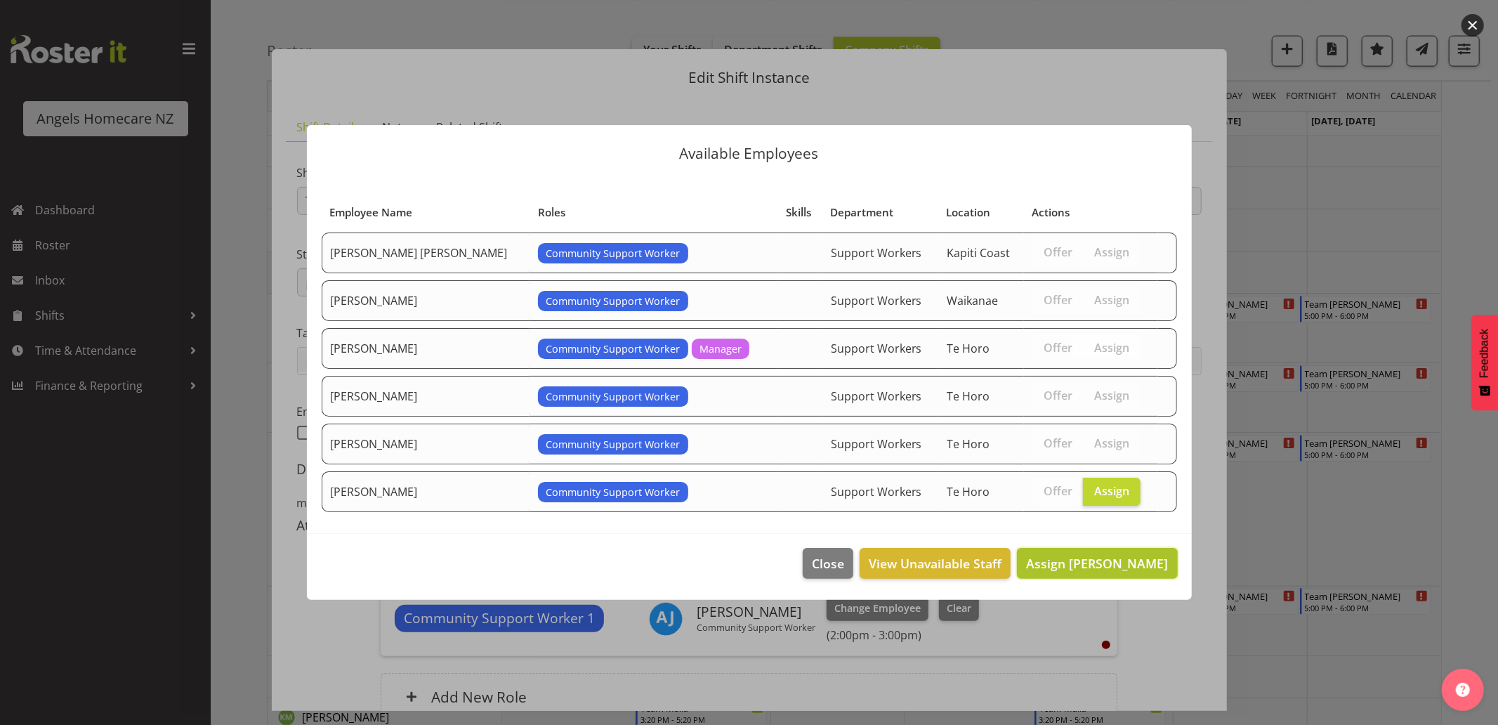
click at [1086, 561] on span "Assign [PERSON_NAME]" at bounding box center [1097, 563] width 142 height 17
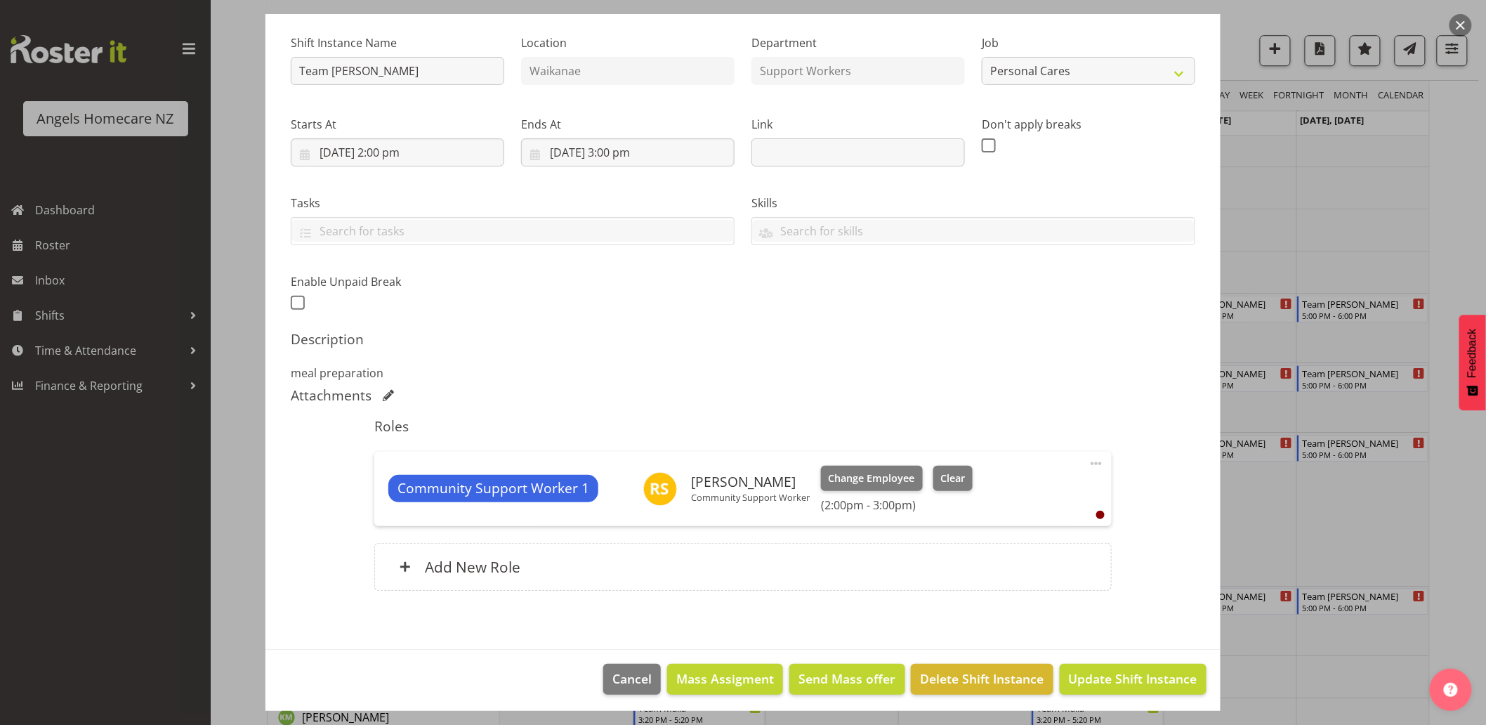
scroll to position [135, 0]
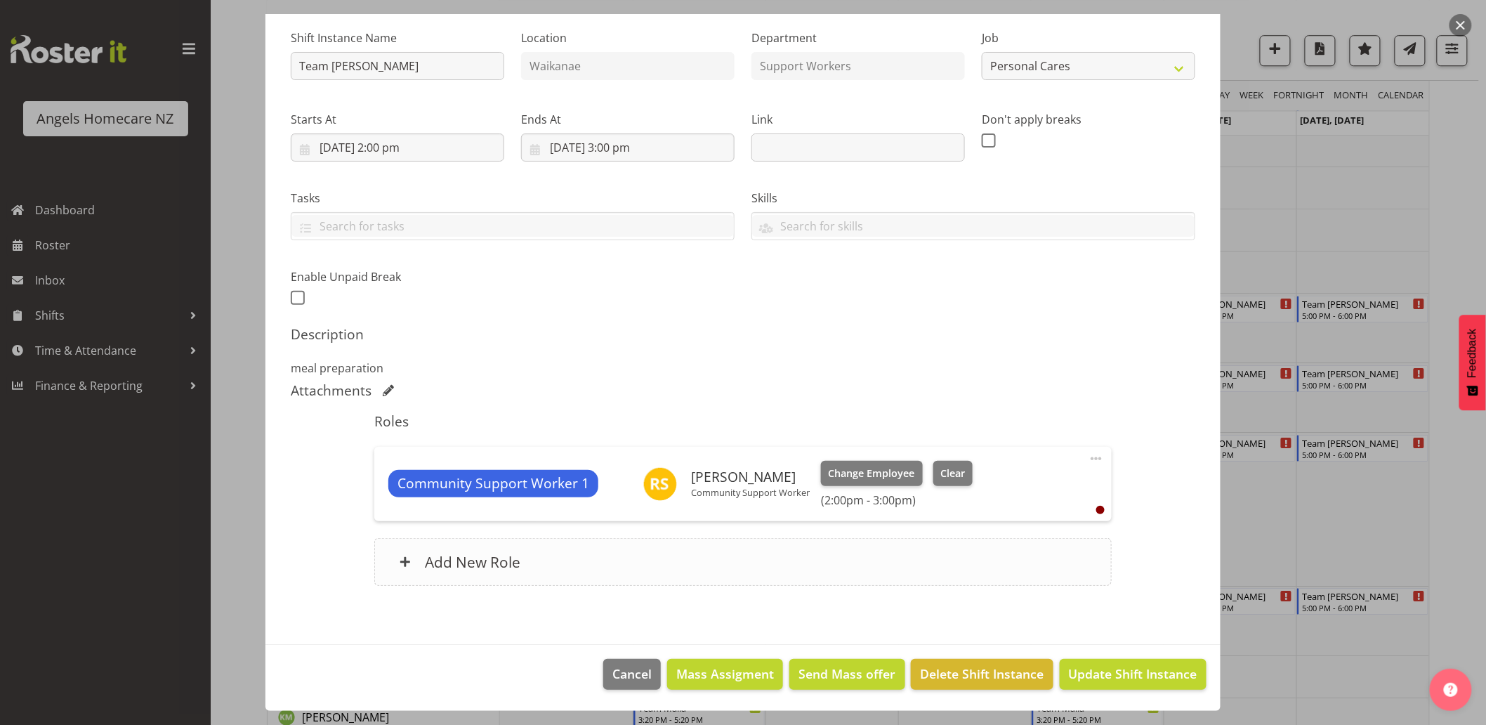
click at [486, 563] on h6 "Add New Role" at bounding box center [473, 562] width 96 height 18
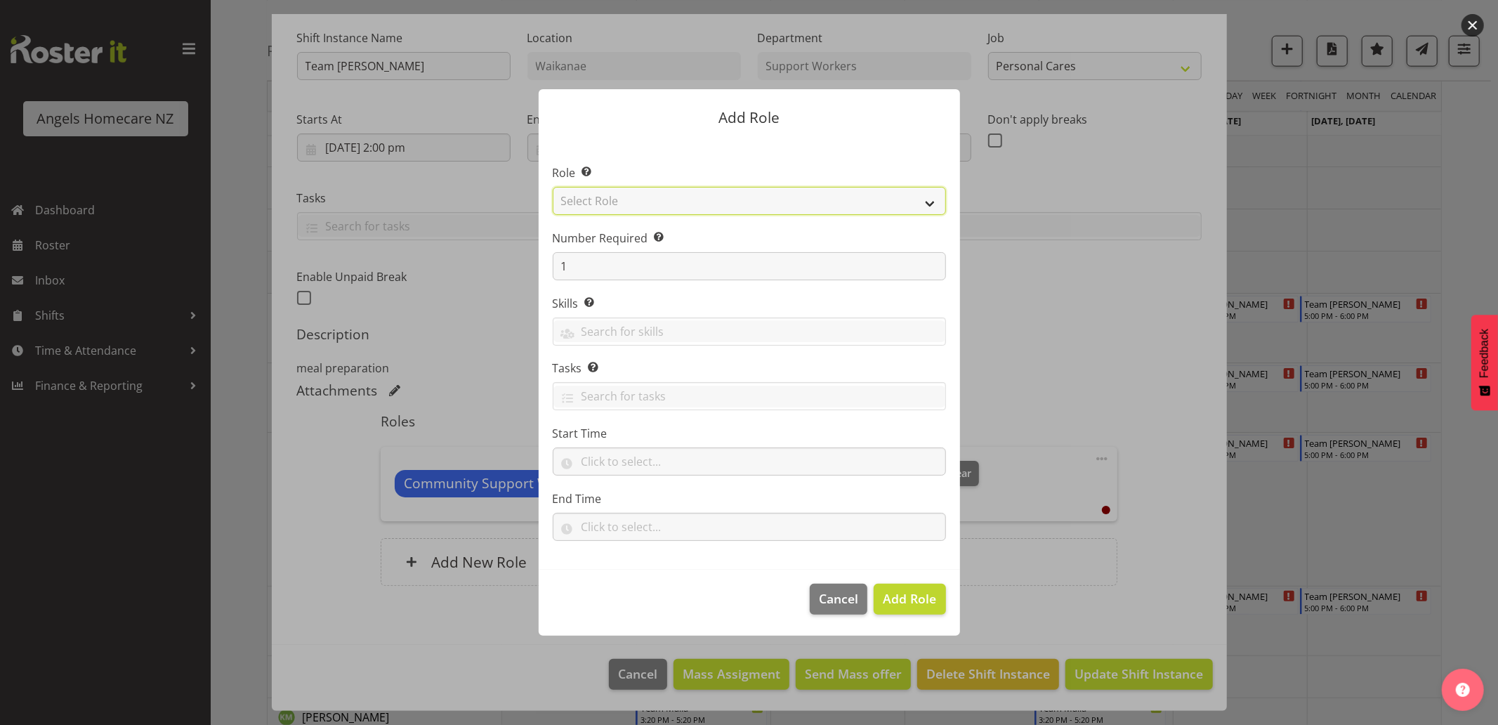
click at [732, 207] on select "Select Role Admin Coordinator Community Support Worker" at bounding box center [749, 201] width 393 height 28
select select "1572"
click at [553, 187] on select "Select Role Admin Coordinator Community Support Worker" at bounding box center [749, 201] width 393 height 28
click at [560, 461] on input "text" at bounding box center [749, 461] width 393 height 28
click at [651, 504] on select "00 00 01 02 03 04 05 06 07 08 09 10 11 12 13 14 15 16 17 18 19 20 21 22 23" at bounding box center [649, 498] width 32 height 28
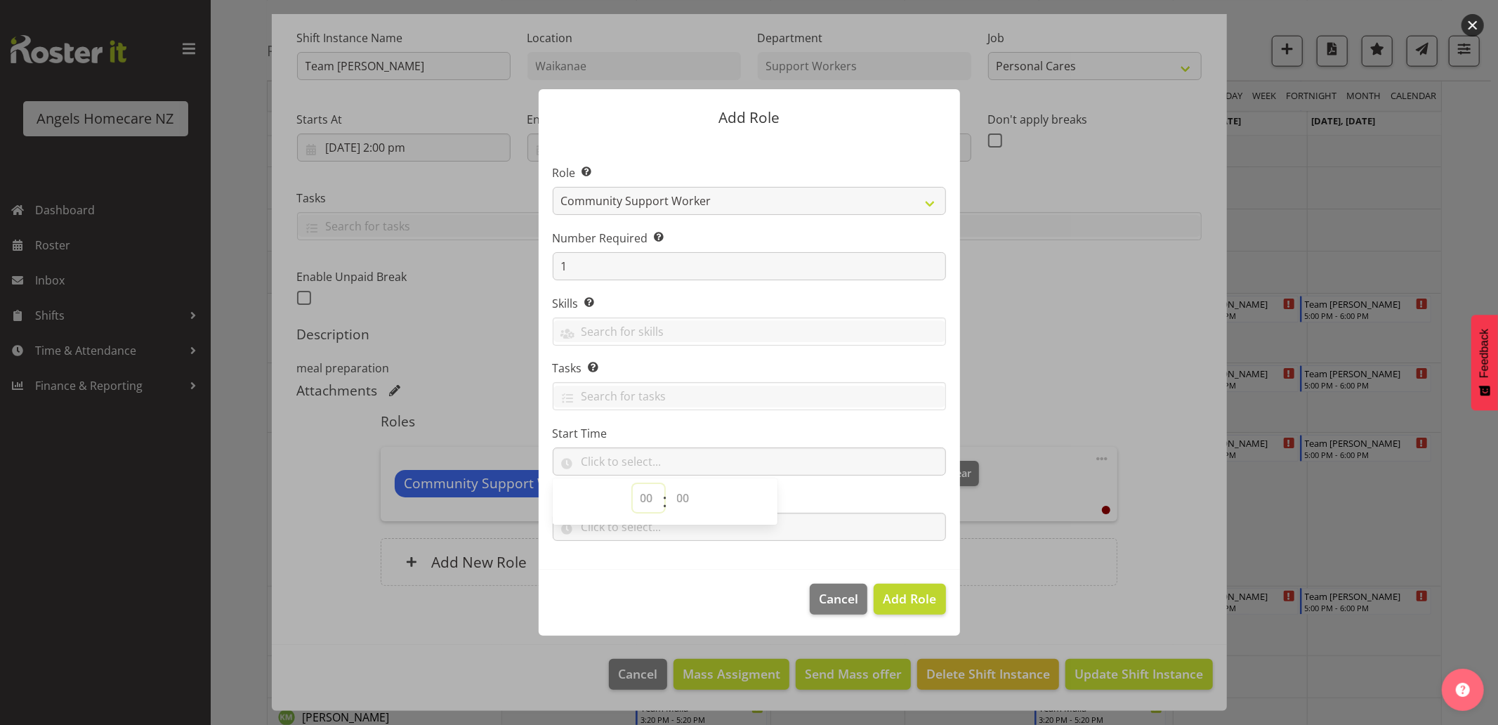
select select "9"
click at [633, 484] on select "00 00 01 02 03 04 05 06 07 08 09 10 11 12 13 14 15 16 17 18 19 20 21 22 23" at bounding box center [649, 498] width 32 height 28
click at [698, 570] on footer "Cancel Add Role" at bounding box center [749, 603] width 421 height 66
click at [621, 462] on input "text" at bounding box center [749, 461] width 393 height 28
click at [679, 501] on select "00 00 01 02 03 04 05 06 07 08 09 10 11 12 13 14 15 16 17 18 19 20 21 22 23 24 2…" at bounding box center [685, 498] width 32 height 28
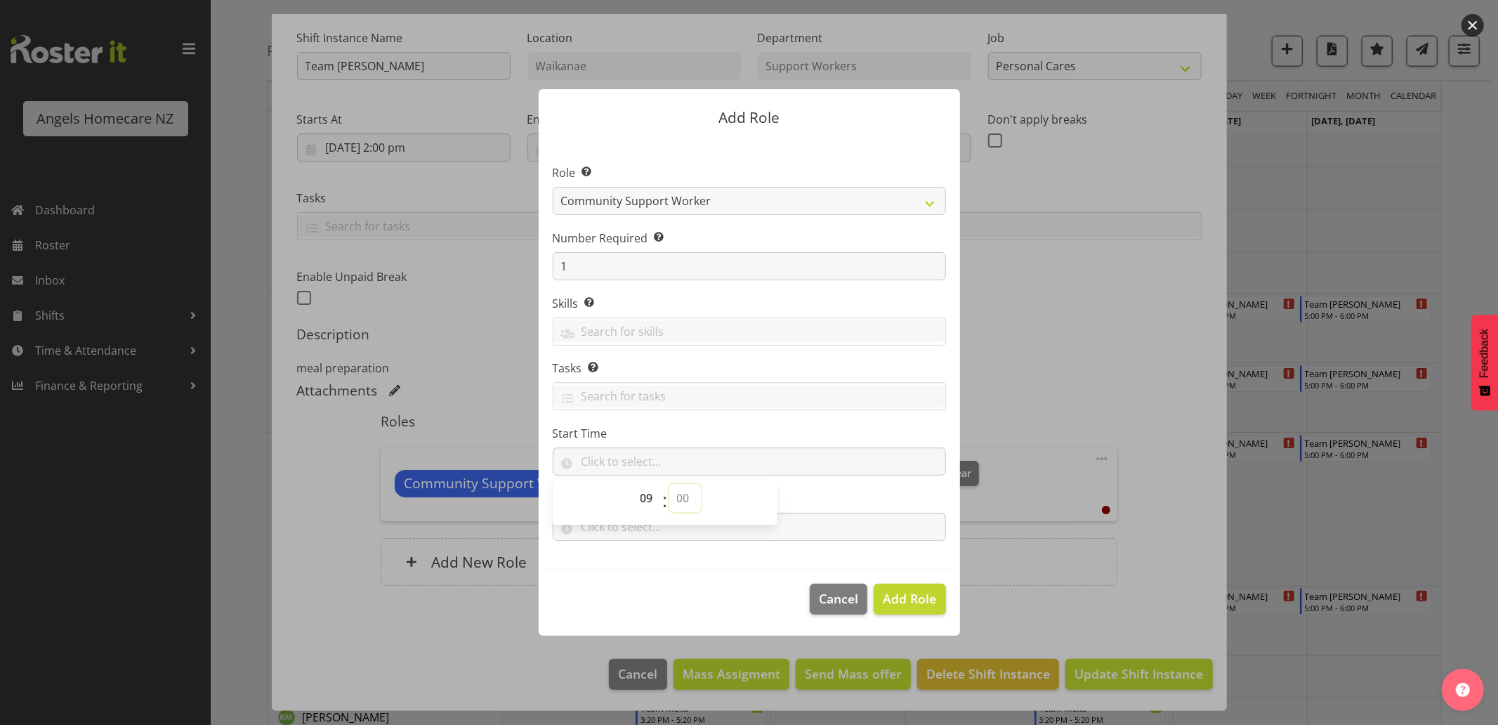
select select "0"
click at [669, 484] on select "00 00 01 02 03 04 05 06 07 08 09 10 11 12 13 14 15 16 17 18 19 20 21 22 23 24 2…" at bounding box center [685, 498] width 32 height 28
type input "09:00"
click at [714, 609] on footer "Cancel Add Role" at bounding box center [749, 603] width 421 height 66
click at [618, 527] on input "text" at bounding box center [749, 527] width 393 height 28
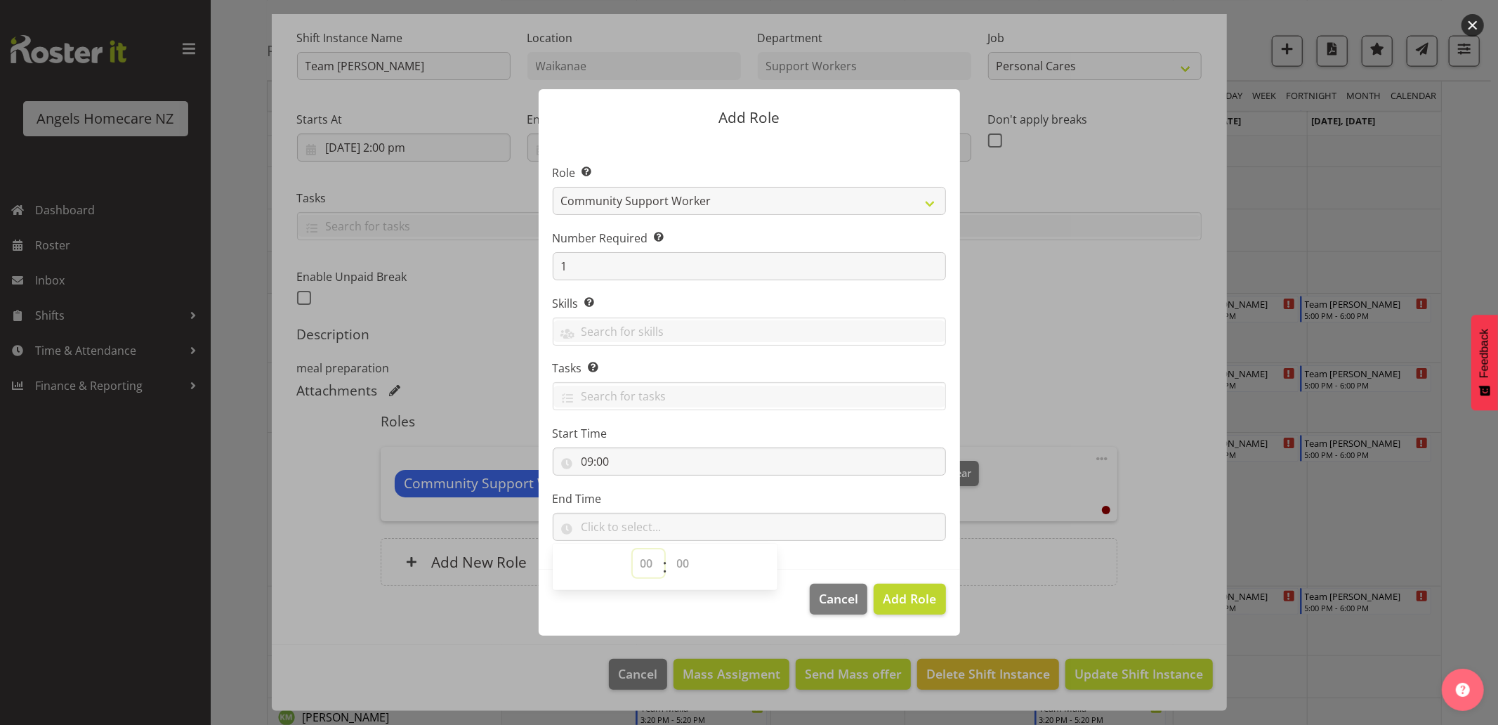
click at [640, 566] on select "00 00 01 02 03 04 05 06 07 08 09 10 11 12 13 14 15 16 17 18 19 20 21 22 23" at bounding box center [649, 563] width 32 height 28
select select "10"
click at [633, 549] on select "00 00 01 02 03 04 05 06 07 08 09 10 11 12 13 14 15 16 17 18 19 20 21 22 23" at bounding box center [649, 563] width 32 height 28
drag, startPoint x: 685, startPoint y: 570, endPoint x: 685, endPoint y: 562, distance: 7.7
click at [685, 570] on select "00 00 01 02 03 04 05 06 07 08 09 10 11 12 13 14 15 16 17 18 19 20 21 22 23 24 2…" at bounding box center [685, 563] width 32 height 28
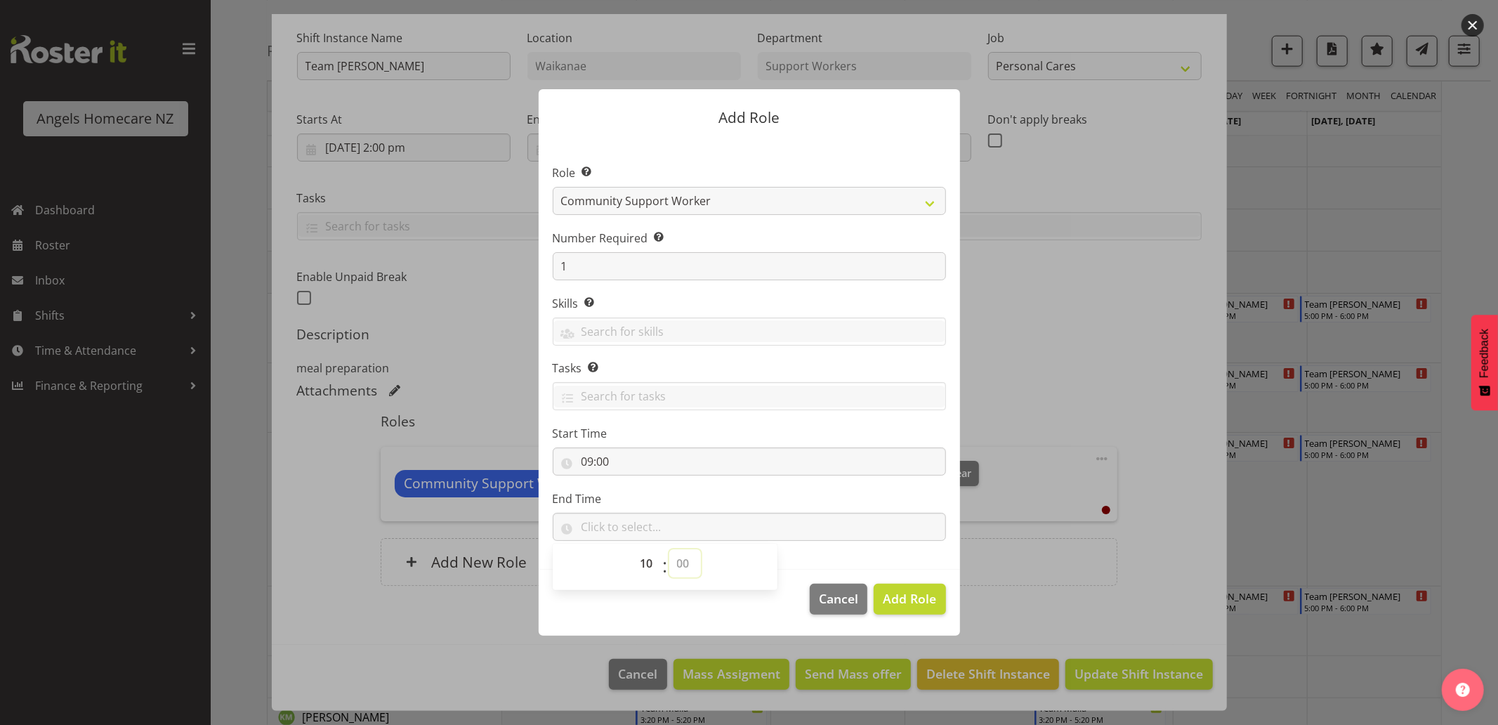
select select "0"
click at [669, 549] on select "00 00 01 02 03 04 05 06 07 08 09 10 11 12 13 14 15 16 17 18 19 20 21 22 23 24 2…" at bounding box center [685, 563] width 32 height 28
type input "10:00"
click at [919, 601] on span "Add Role" at bounding box center [909, 598] width 53 height 17
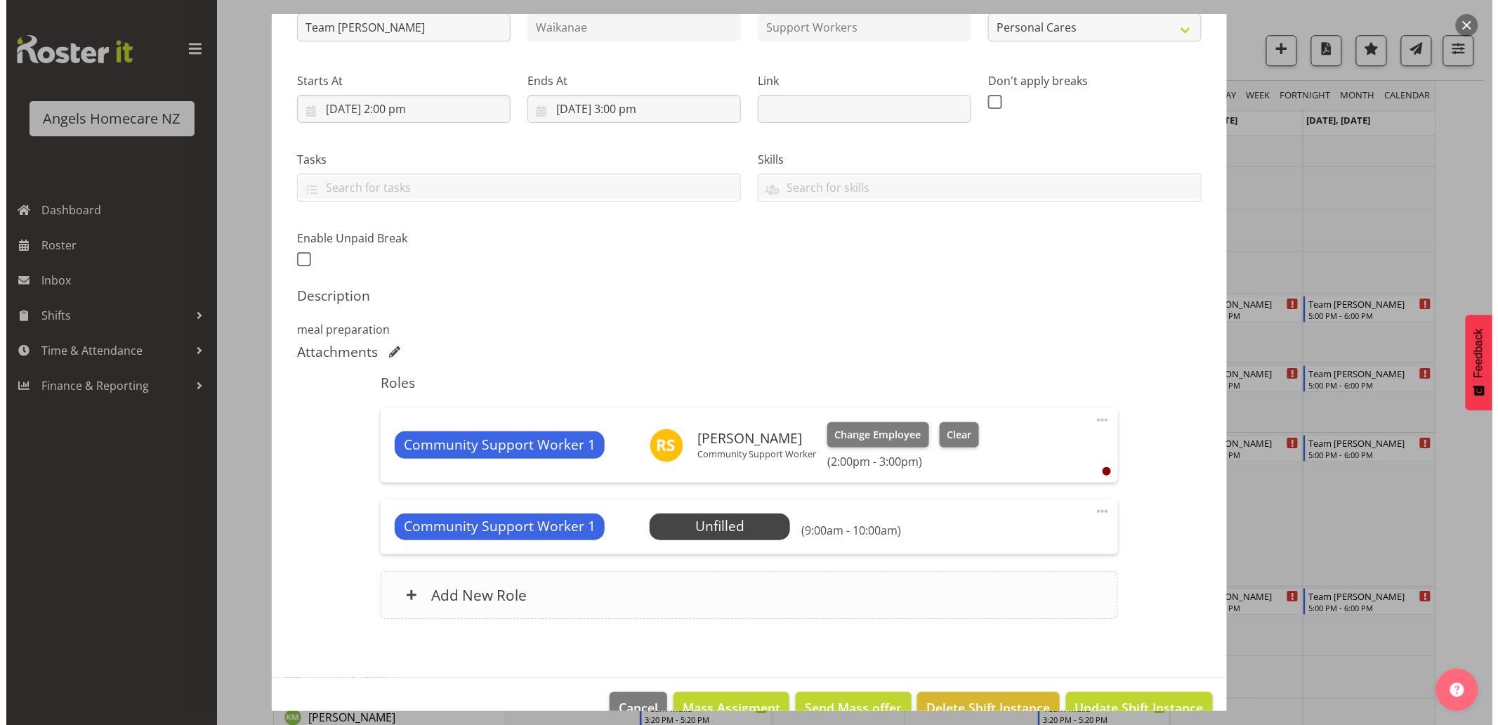
scroll to position [207, 0]
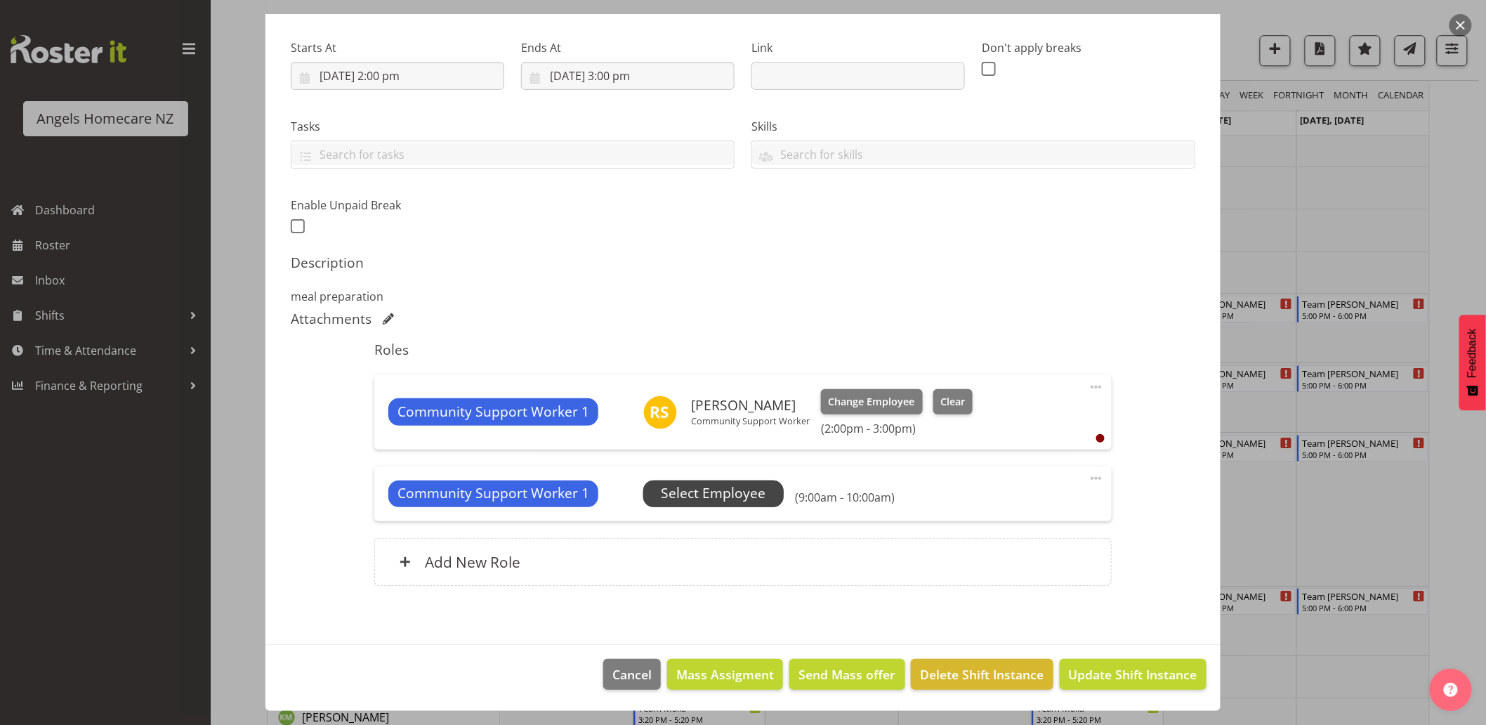
click at [747, 493] on span "Select Employee" at bounding box center [713, 493] width 105 height 20
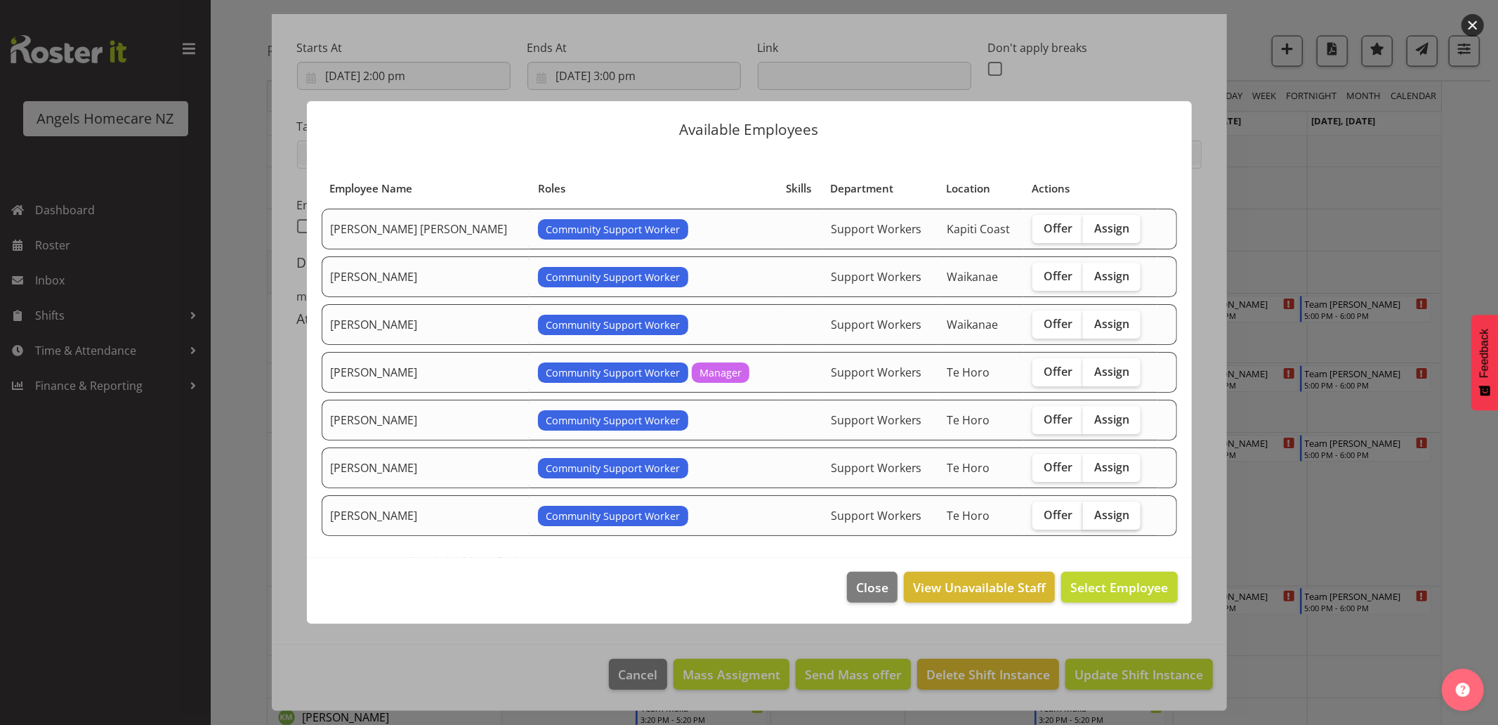
click at [1104, 511] on span "Assign" at bounding box center [1111, 515] width 35 height 14
click at [1092, 511] on input "Assign" at bounding box center [1087, 514] width 9 height 9
checkbox input "true"
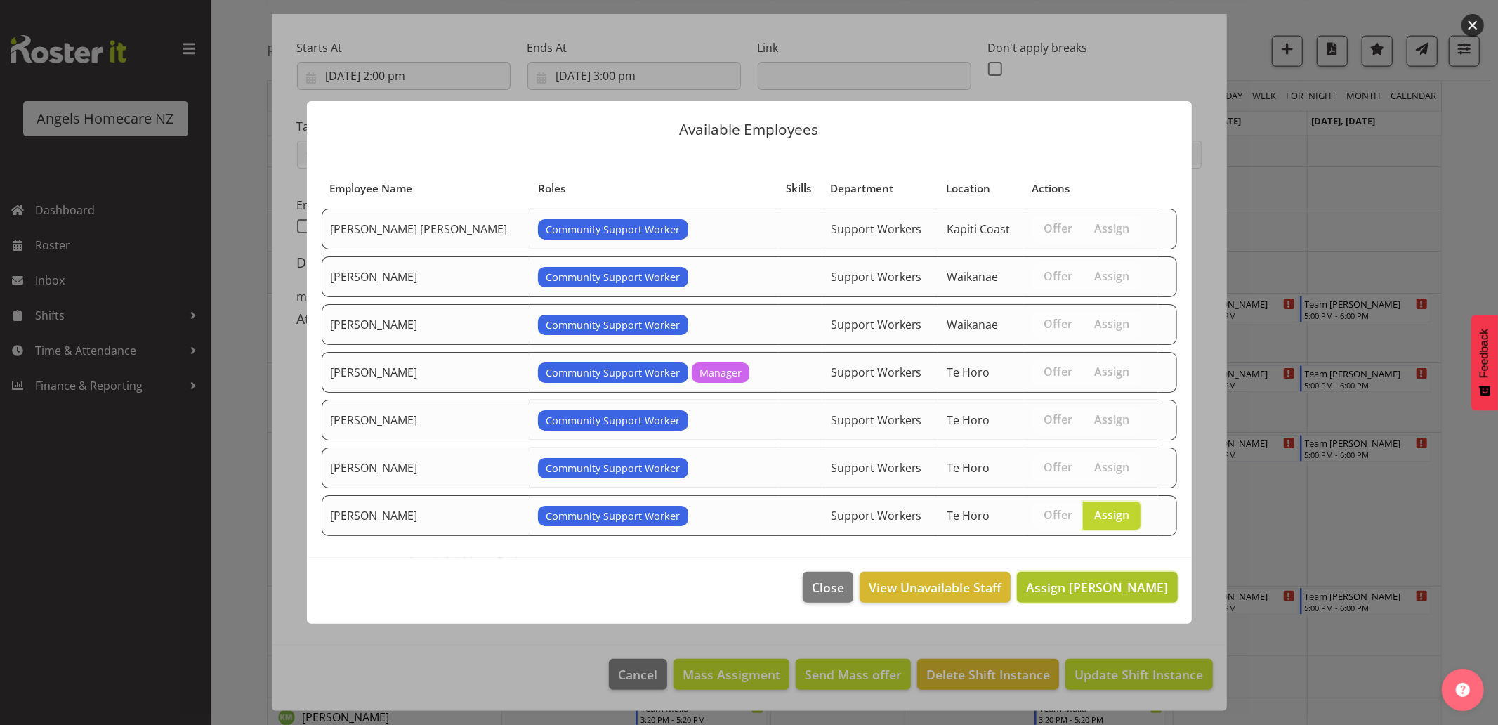
click at [1114, 584] on span "Assign [PERSON_NAME]" at bounding box center [1097, 587] width 142 height 17
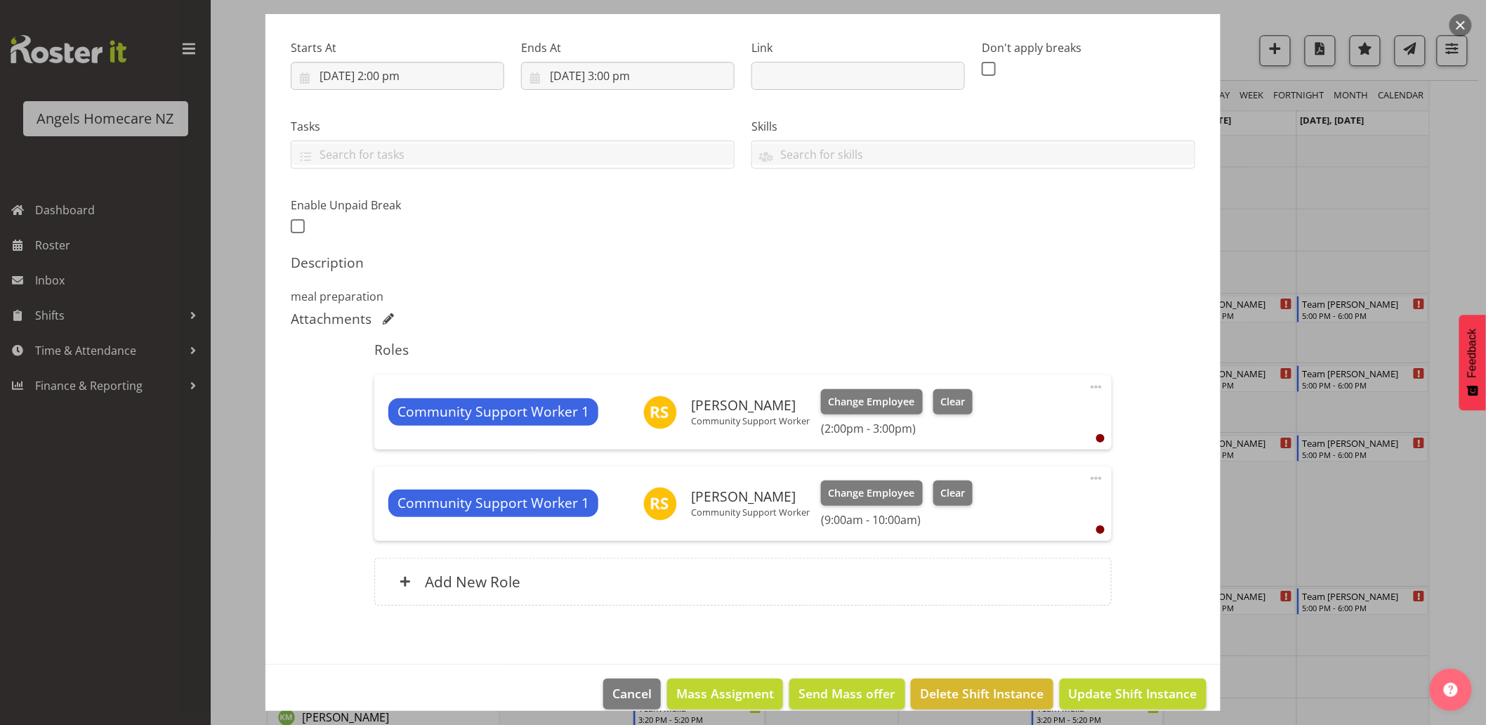
click at [1088, 474] on span at bounding box center [1096, 478] width 17 height 17
click at [1030, 509] on link "Edit" at bounding box center [1037, 509] width 135 height 25
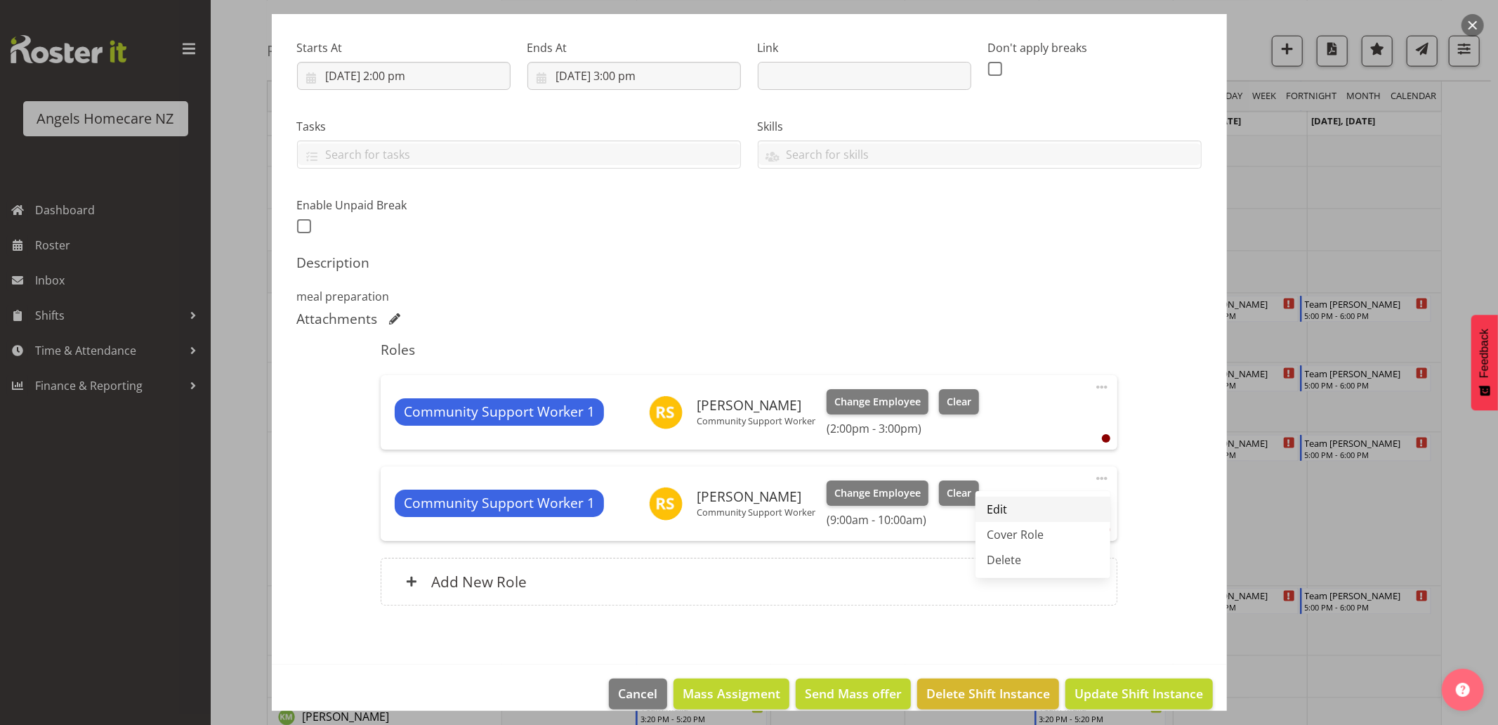
select select "9"
select select "2025"
select select "9"
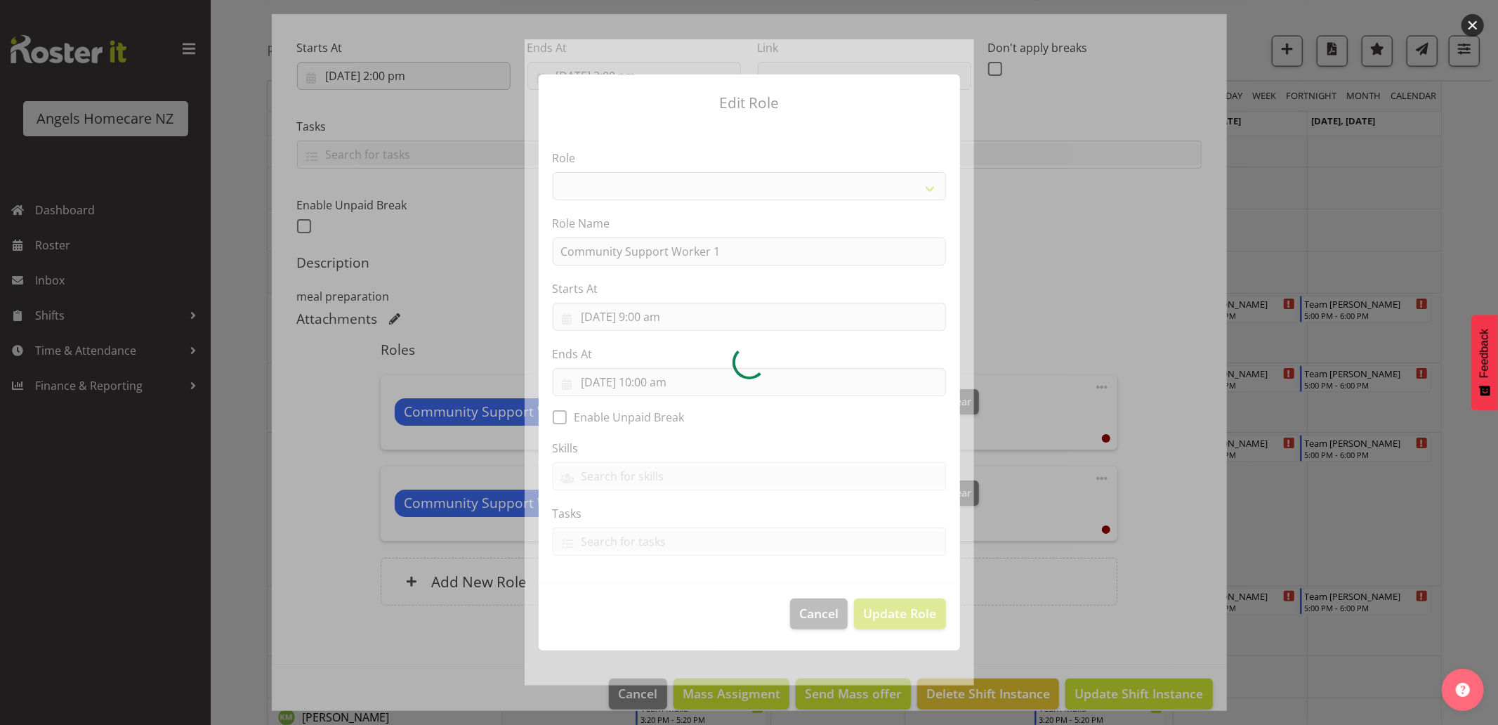
select select "1572"
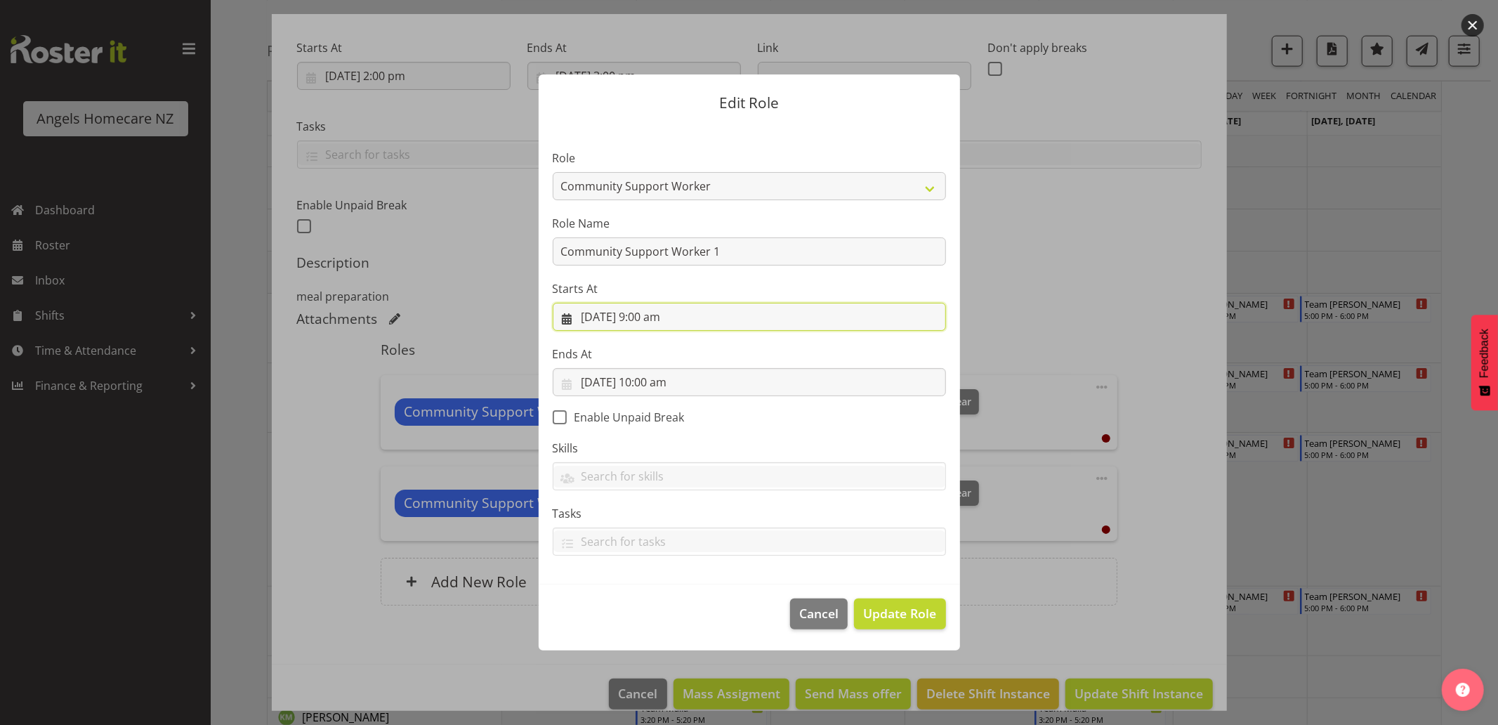
click at [657, 317] on input "[DATE] 9:00 am" at bounding box center [749, 317] width 393 height 28
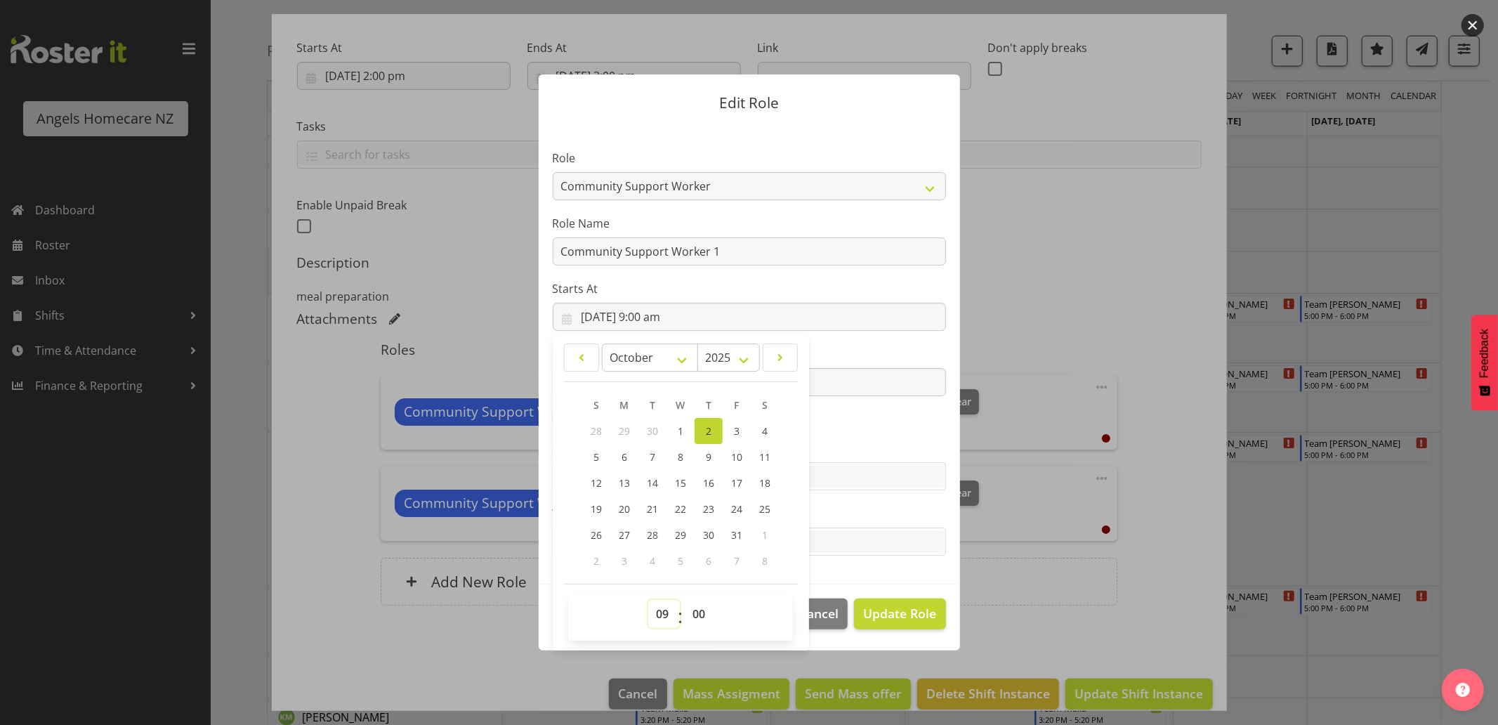
click at [662, 617] on select "00 01 02 03 04 05 06 07 08 09 10 11 12 13 14 15 16 17 18 19 20 21 22 23" at bounding box center [664, 614] width 32 height 28
select select "14"
click at [648, 600] on select "00 01 02 03 04 05 06 07 08 09 10 11 12 13 14 15 16 17 18 19 20 21 22 23" at bounding box center [664, 614] width 32 height 28
type input "[DATE] 2:00 pm"
click at [834, 381] on input "[DATE] 10:00 am" at bounding box center [749, 382] width 393 height 28
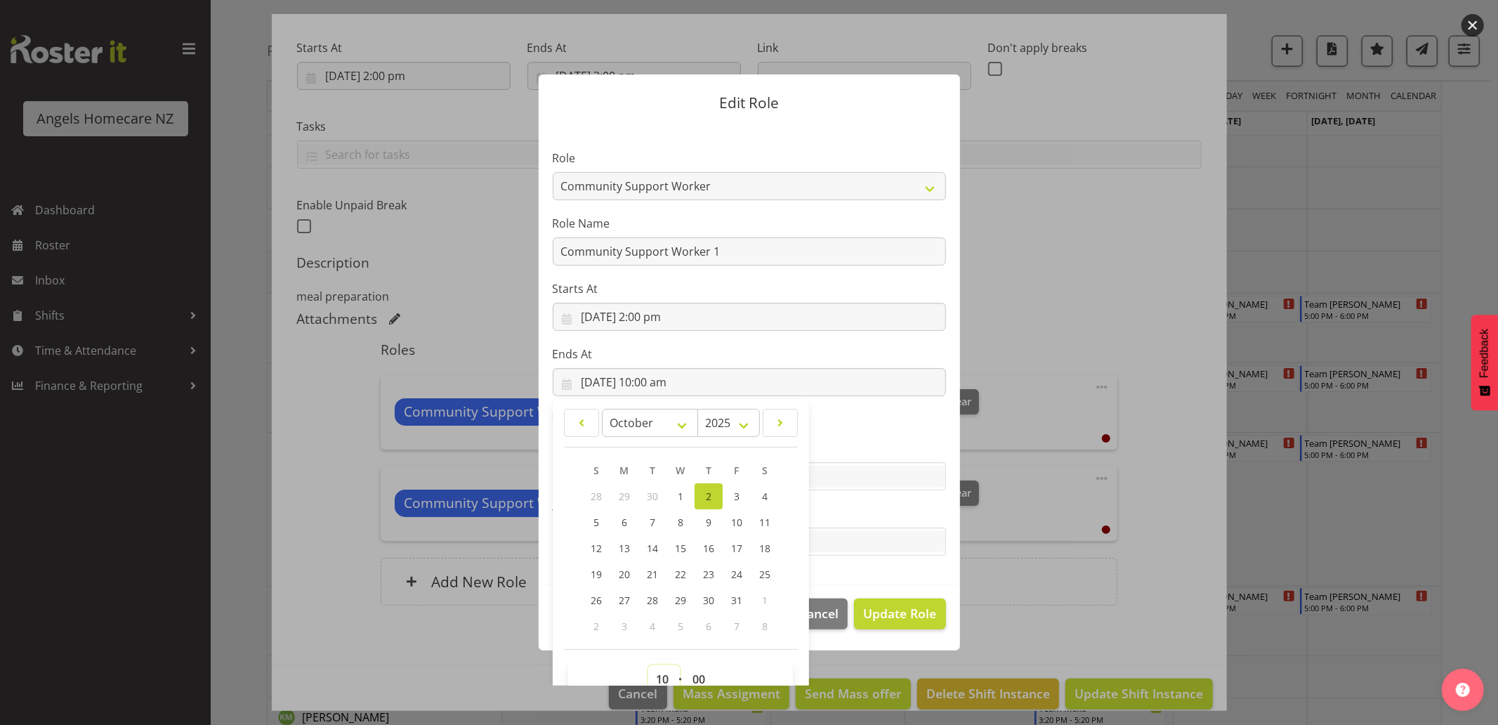
scroll to position [7, 0]
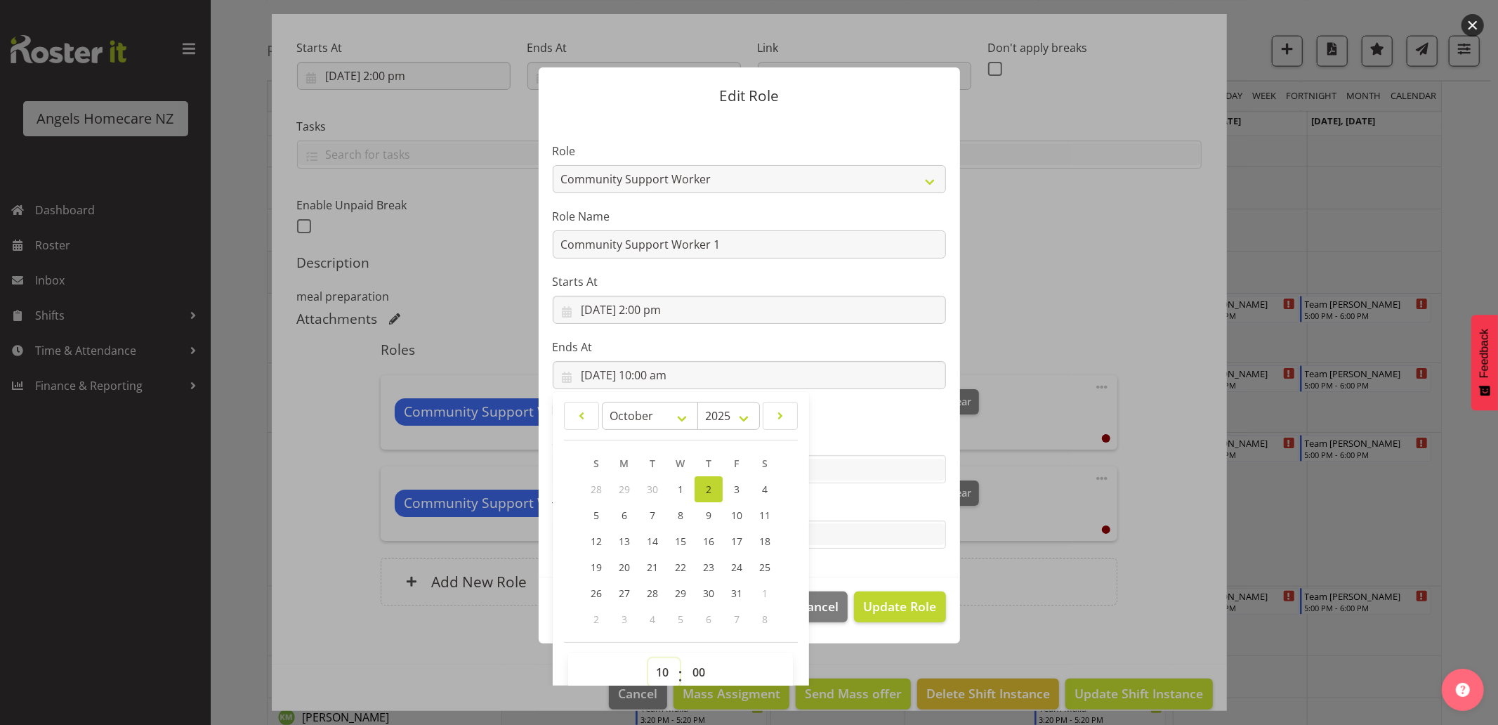
click at [657, 678] on select "00 01 02 03 04 05 06 07 08 09 10 11 12 13 14 15 16 17 18 19 20 21 22 23" at bounding box center [664, 672] width 32 height 28
select select "15"
click at [648, 658] on select "00 01 02 03 04 05 06 07 08 09 10 11 12 13 14 15 16 17 18 19 20 21 22 23" at bounding box center [664, 672] width 32 height 28
type input "[DATE] 3:00 pm"
click at [692, 669] on select "00 01 02 03 04 05 06 07 08 09 10 11 12 13 14 15 16 17 18 19 20 21 22 23 24 25 2…" at bounding box center [701, 672] width 32 height 28
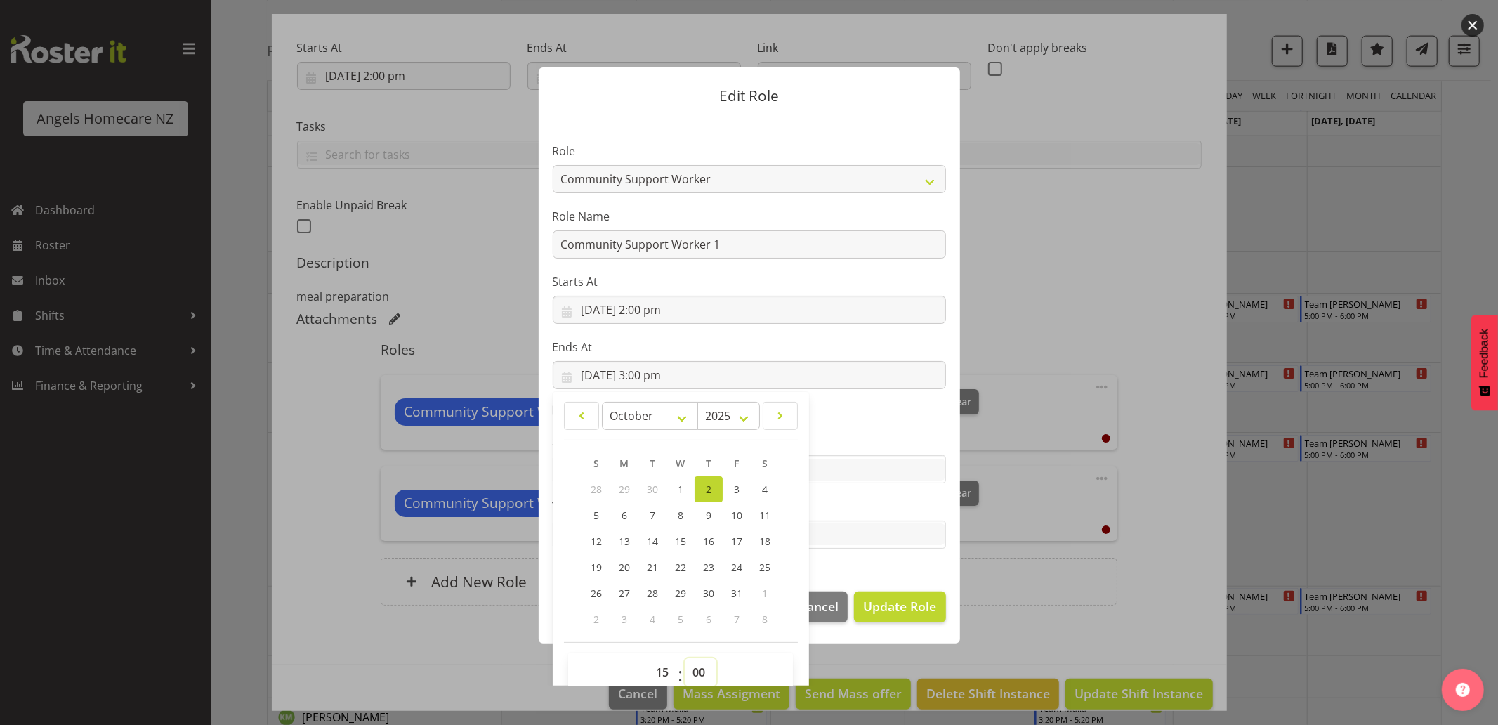
click at [685, 658] on select "00 01 02 03 04 05 06 07 08 09 10 11 12 13 14 15 16 17 18 19 20 21 22 23 24 25 2…" at bounding box center [701, 672] width 32 height 28
click at [889, 499] on label "Tasks" at bounding box center [749, 506] width 393 height 17
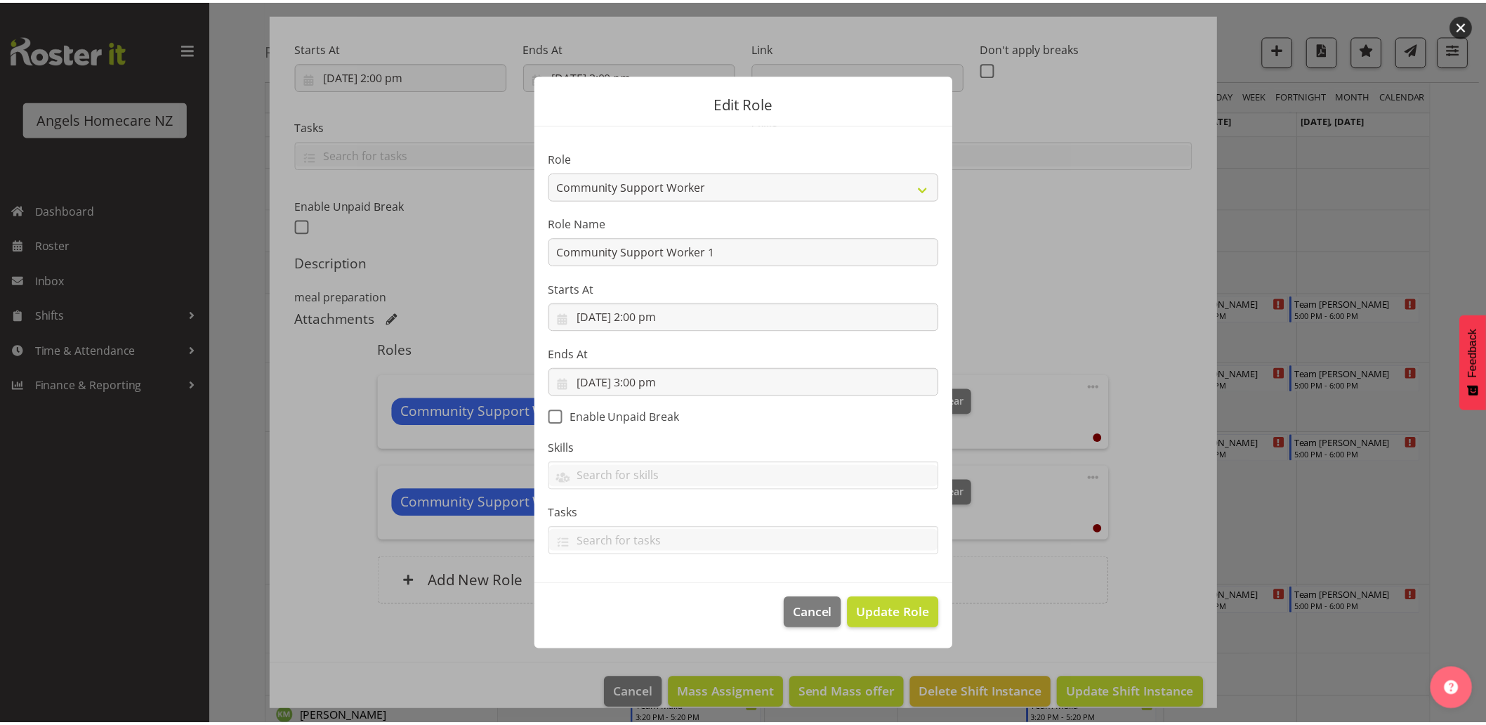
scroll to position [0, 0]
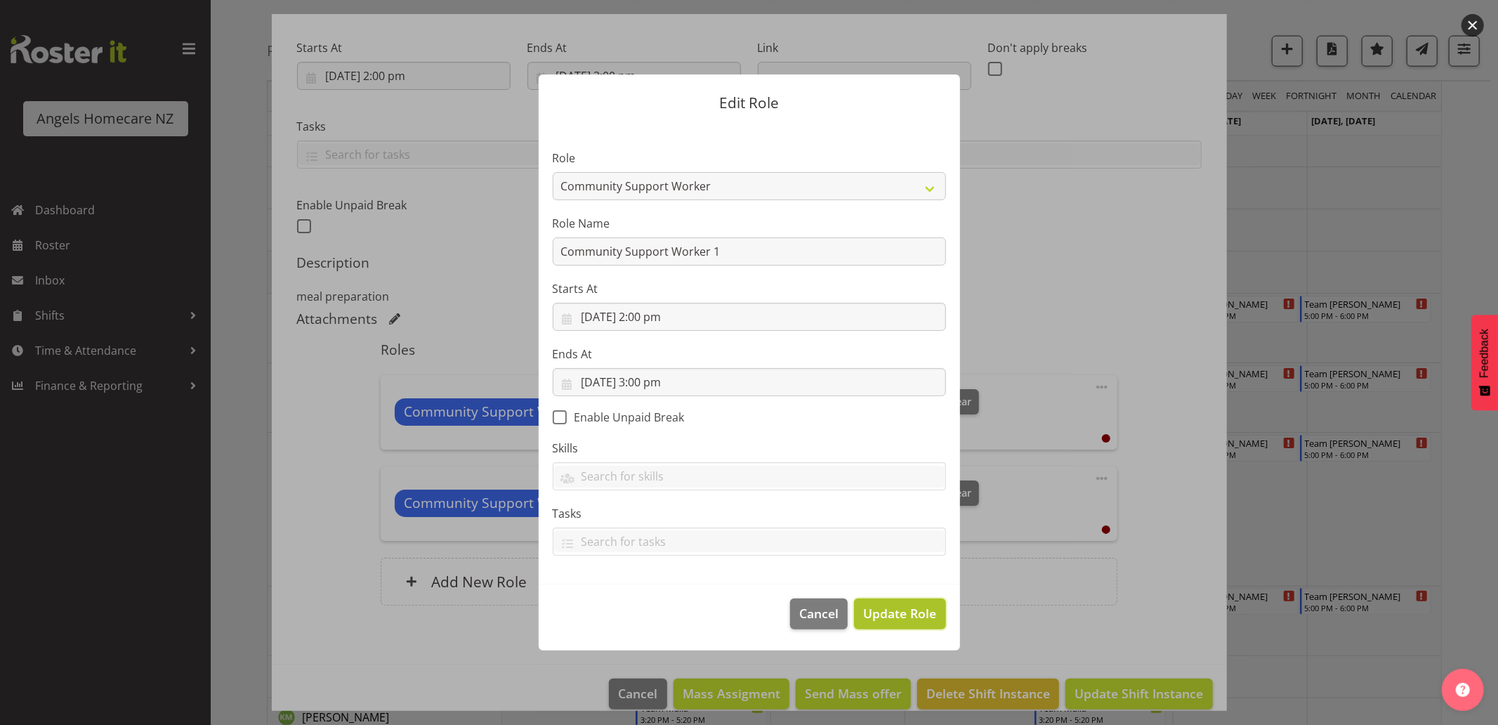
click at [883, 615] on span "Update Role" at bounding box center [899, 613] width 73 height 18
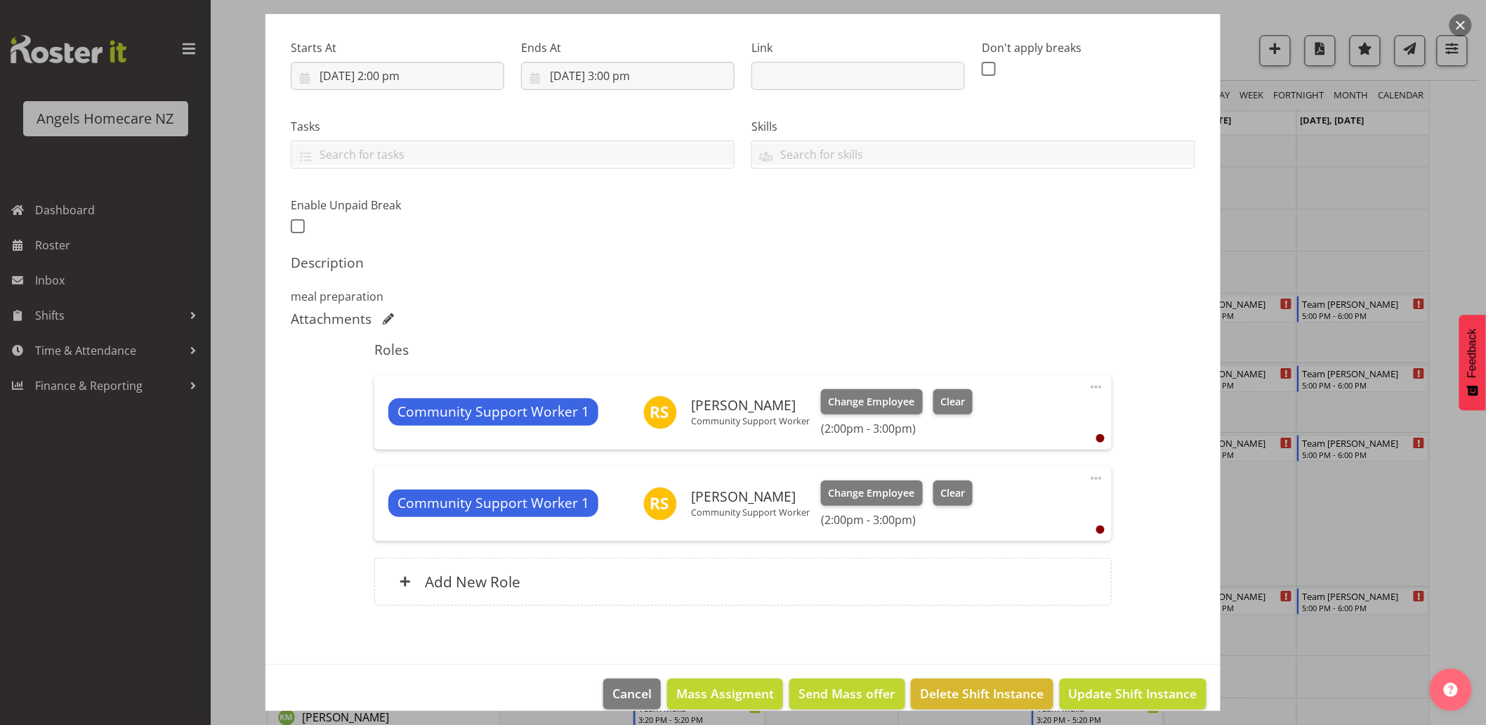
click at [1088, 385] on span at bounding box center [1096, 387] width 17 height 17
click at [1139, 342] on div "Shift Instance Name Team [PERSON_NAME] Location [GEOGRAPHIC_DATA] Department Su…" at bounding box center [743, 285] width 905 height 676
click at [1088, 386] on span at bounding box center [1096, 387] width 17 height 17
click at [1040, 468] on link "Delete" at bounding box center [1037, 468] width 135 height 25
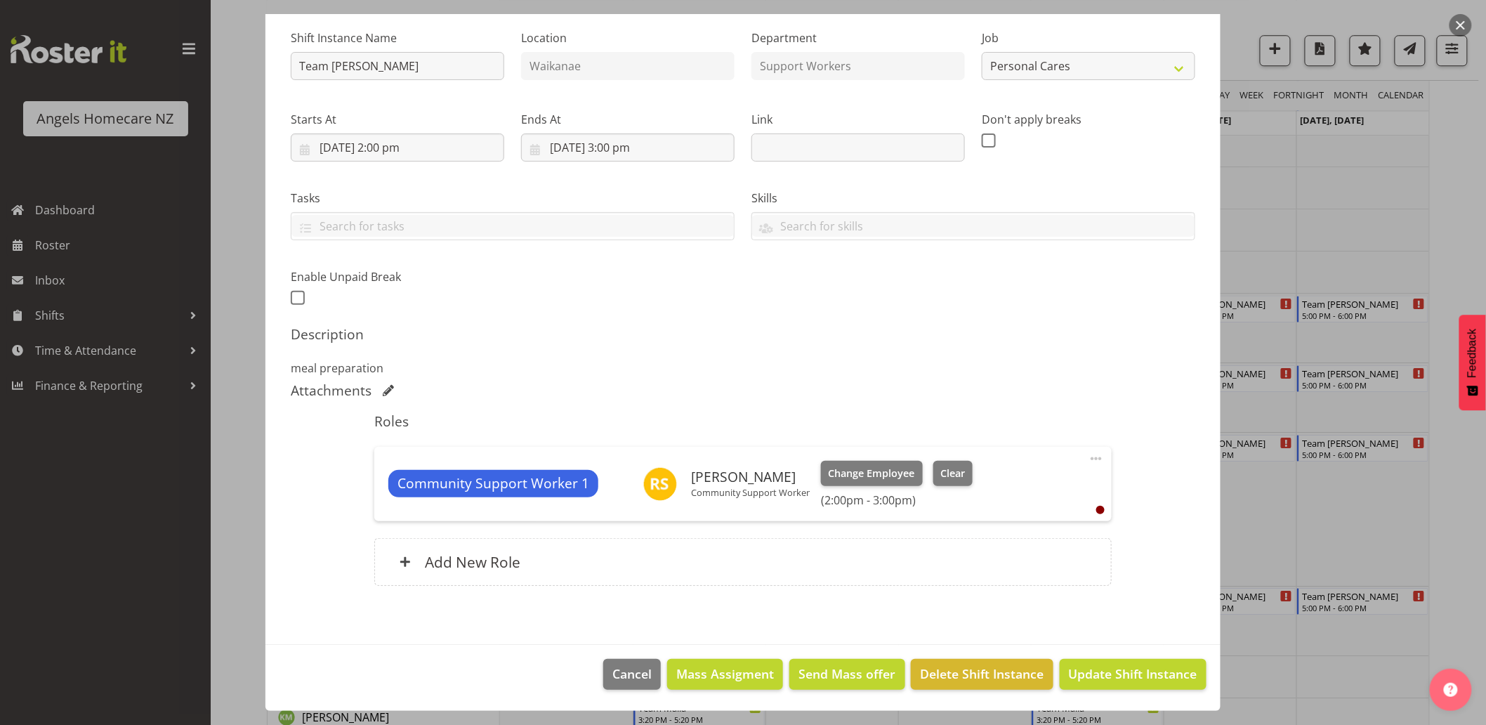
scroll to position [135, 0]
click at [1104, 683] on span "Update Shift Instance" at bounding box center [1133, 674] width 129 height 18
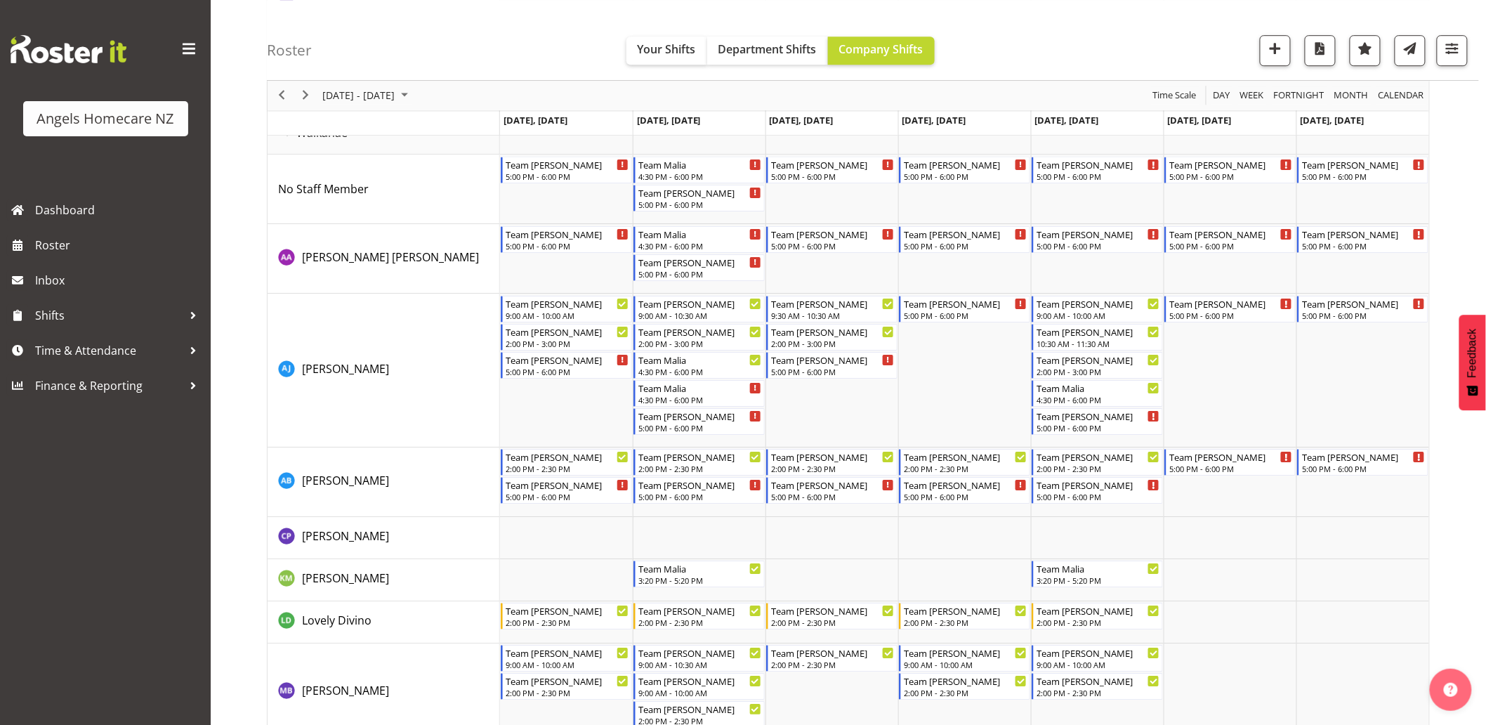
scroll to position [2074, 0]
